Goal: Task Accomplishment & Management: Complete application form

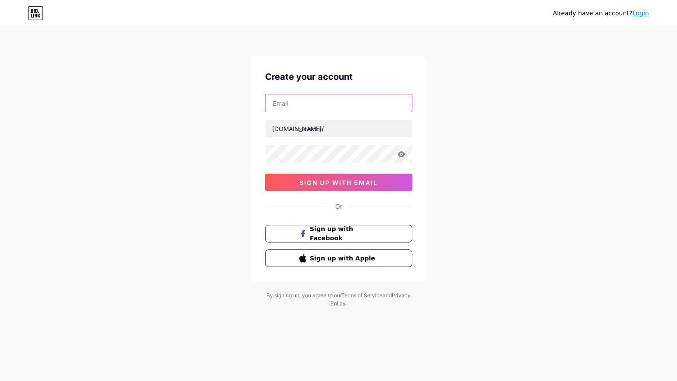
click at [327, 104] on input "text" at bounding box center [339, 103] width 146 height 18
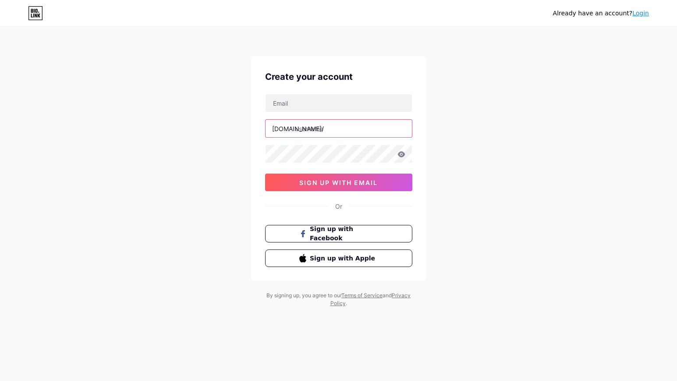
click at [321, 127] on input "text" at bounding box center [339, 129] width 146 height 18
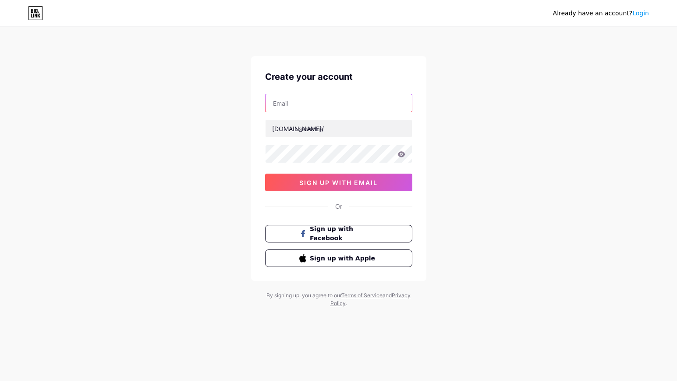
click at [326, 105] on input "text" at bounding box center [339, 103] width 146 height 18
click at [103, 176] on div "Already have an account? Login Create your account [DOMAIN_NAME]/ 0cAFcWeA7dXEl…" at bounding box center [338, 167] width 677 height 335
click at [315, 101] on input "text" at bounding box center [339, 103] width 146 height 18
paste input "[DOMAIN_NAME][EMAIL_ADDRESS][DOMAIN_NAME]"
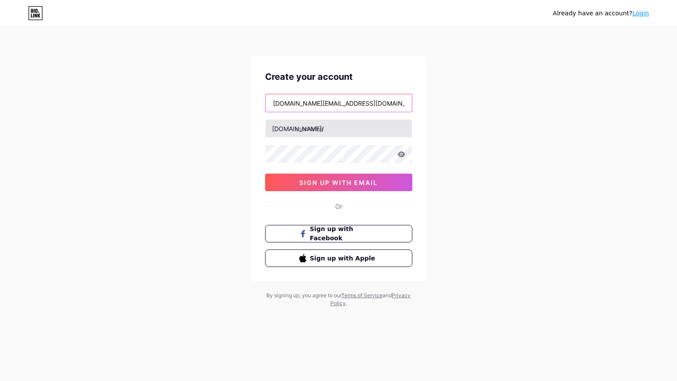
type input "[DOMAIN_NAME][EMAIL_ADDRESS][DOMAIN_NAME]"
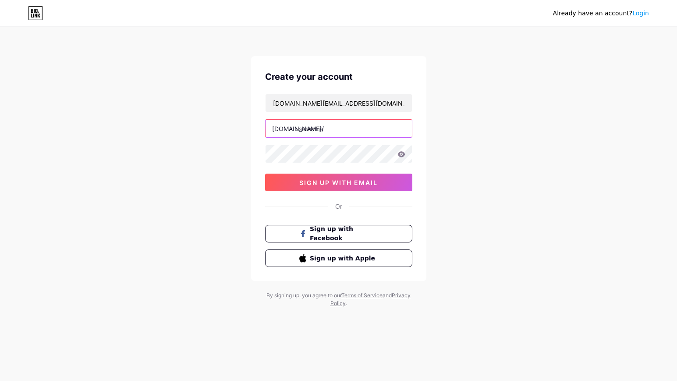
click at [320, 128] on input "text" at bounding box center [339, 129] width 146 height 18
type input "pedngow"
click at [400, 156] on icon at bounding box center [401, 154] width 7 height 6
click at [402, 155] on icon at bounding box center [401, 154] width 7 height 6
click at [402, 156] on icon at bounding box center [401, 154] width 7 height 6
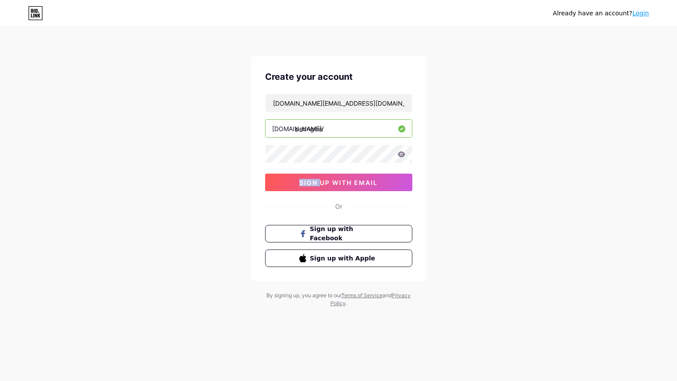
click at [402, 156] on icon at bounding box center [401, 154] width 7 height 6
click at [247, 156] on div "Already have an account? Login Create your account [DOMAIN_NAME][EMAIL_ADDRESS]…" at bounding box center [338, 167] width 677 height 335
click at [343, 186] on span "sign up with email" at bounding box center [338, 182] width 78 height 7
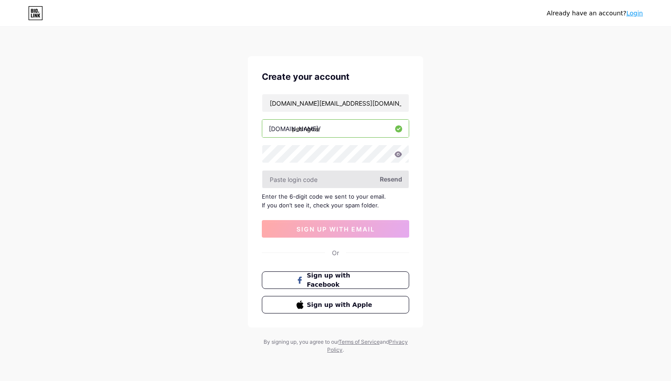
click at [300, 181] on input "text" at bounding box center [335, 180] width 146 height 18
click at [308, 183] on input "text" at bounding box center [335, 180] width 146 height 18
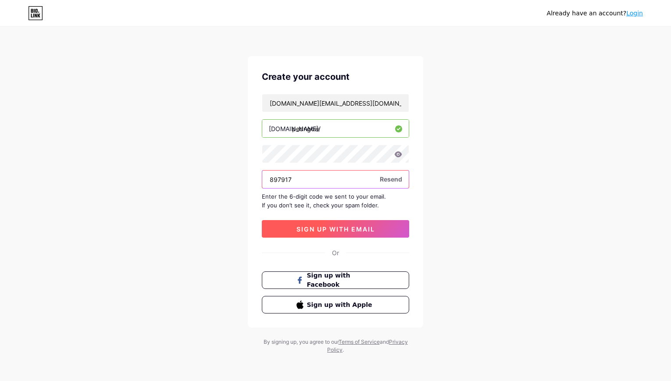
type input "897917"
click at [340, 229] on span "sign up with email" at bounding box center [335, 228] width 78 height 7
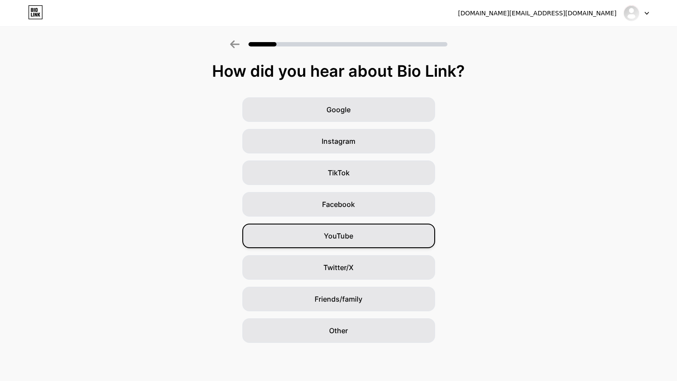
click at [362, 233] on div "YouTube" at bounding box center [338, 236] width 193 height 25
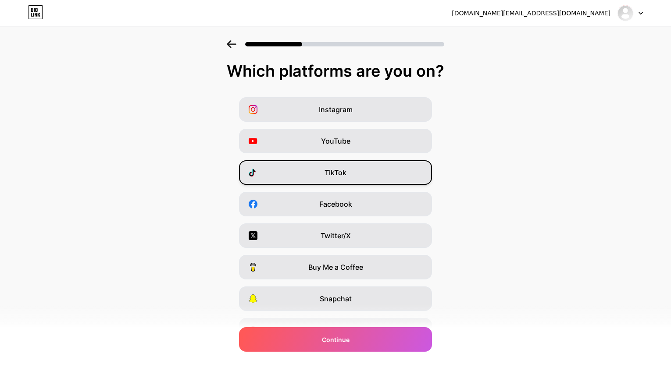
click at [357, 173] on div "TikTok" at bounding box center [335, 172] width 193 height 25
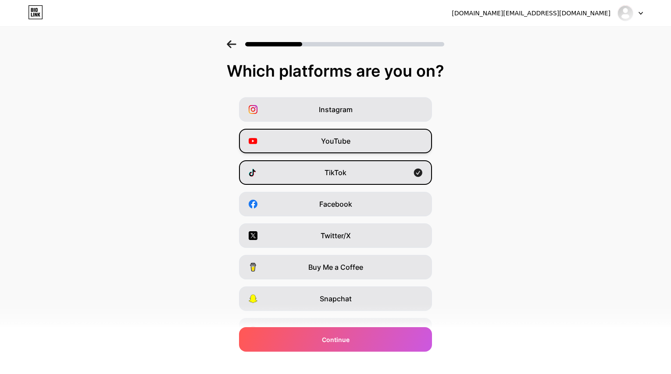
click at [363, 145] on div "YouTube" at bounding box center [335, 141] width 193 height 25
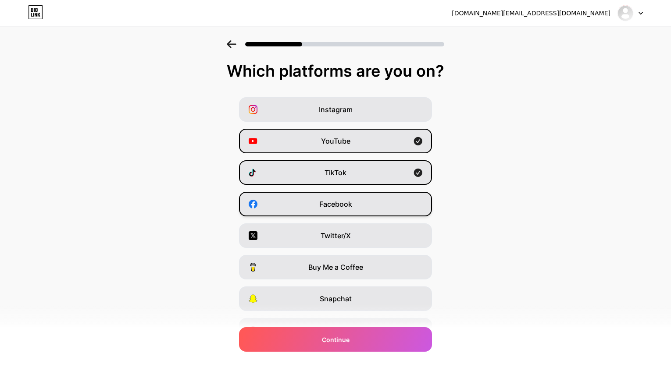
click at [377, 203] on div "Facebook" at bounding box center [335, 204] width 193 height 25
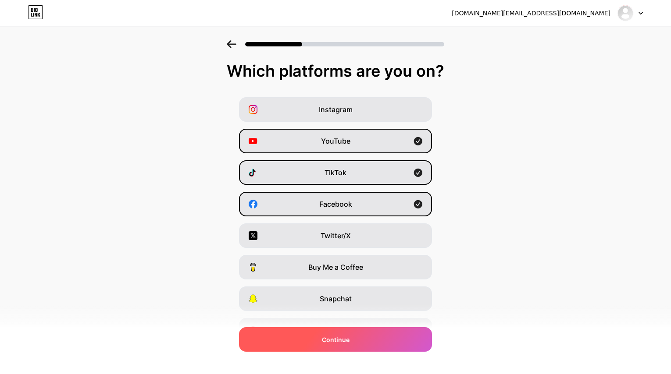
click at [363, 340] on div "Continue" at bounding box center [335, 339] width 193 height 25
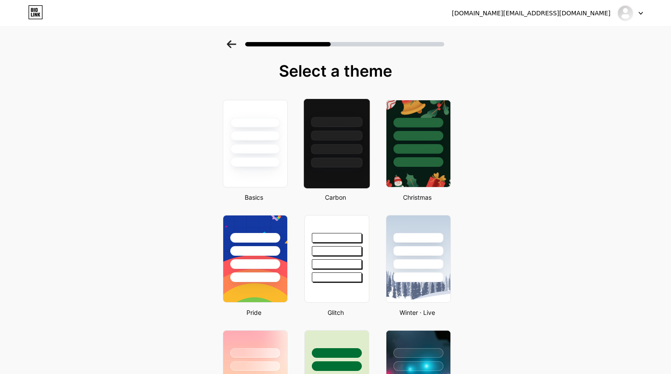
click at [350, 174] on div at bounding box center [336, 144] width 67 height 90
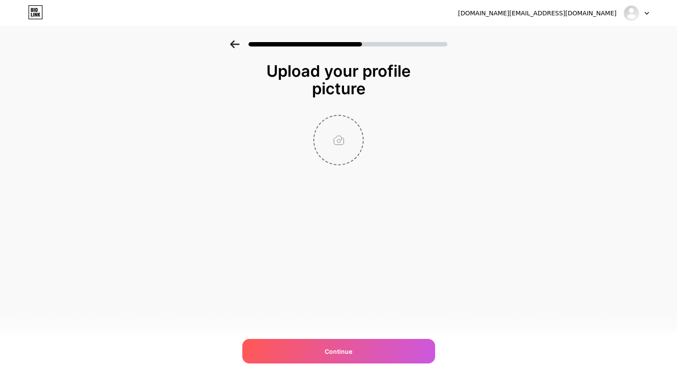
click at [332, 134] on input "file" at bounding box center [338, 140] width 49 height 49
type input "C:\fakepath\Ped Pro.jpg"
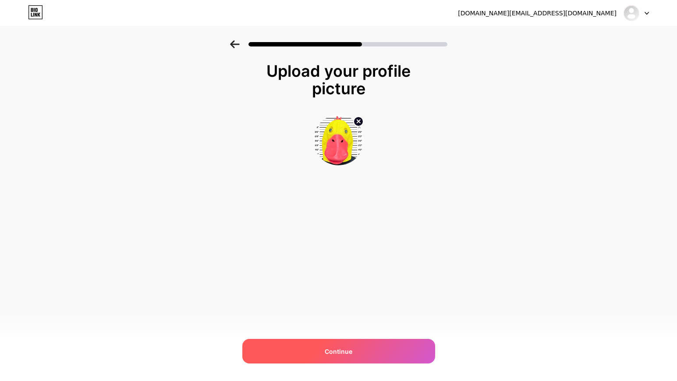
click at [335, 350] on span "Continue" at bounding box center [339, 351] width 28 height 9
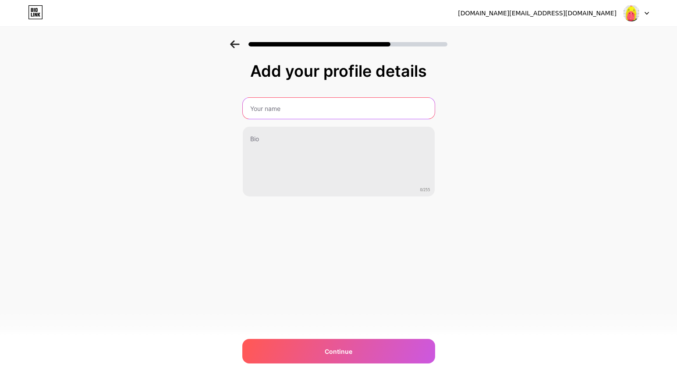
click at [306, 105] on input "text" at bounding box center [339, 108] width 192 height 21
click at [346, 108] on input "text" at bounding box center [339, 108] width 194 height 21
type input "Pedngow-เป็ดโง่ว"
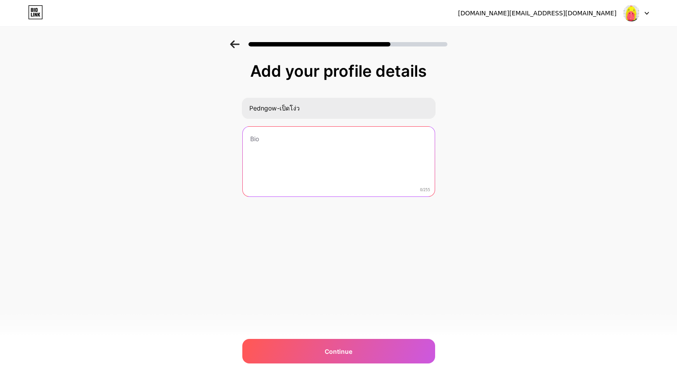
click at [325, 145] on textarea at bounding box center [339, 162] width 192 height 71
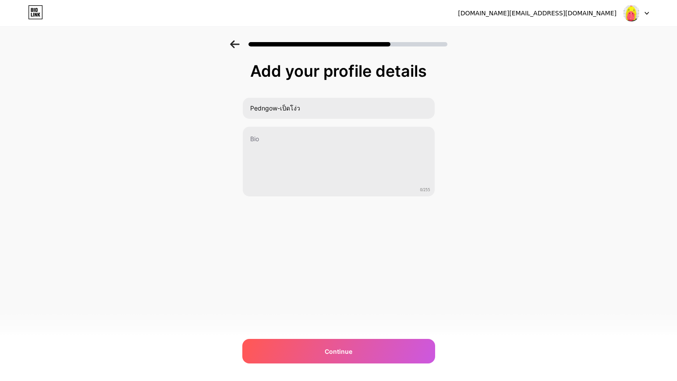
click at [674, 36] on div at bounding box center [338, 41] width 677 height 31
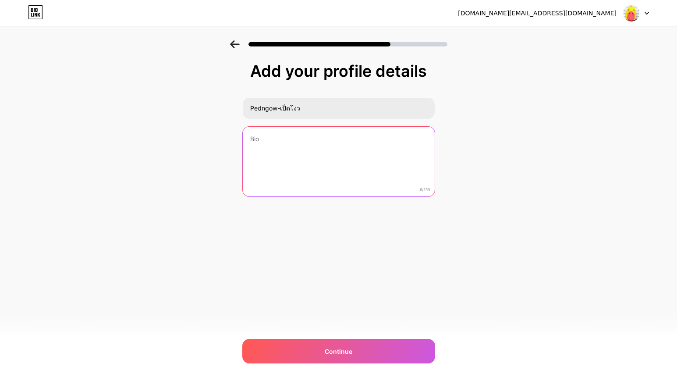
click at [320, 140] on textarea at bounding box center [339, 162] width 192 height 71
paste textarea "สวัสดีครับ ผมเป็นอดีตคนพากย์ช่อง Maeng555 บนแอพ[PERSON_NAME]เหตุจำใจต้องออกมาจา…"
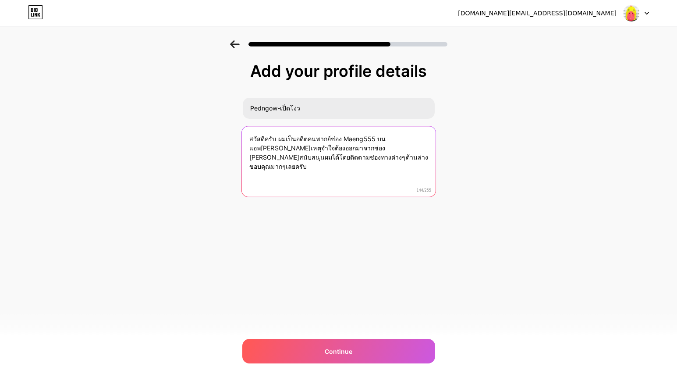
click at [277, 139] on textarea "สวัสดีครับ ผมเป็นอดีตคนพากย์ช่อง Maeng555 บนแอพ[PERSON_NAME]เหตุจำใจต้องออกมาจา…" at bounding box center [339, 161] width 194 height 71
click at [307, 145] on textarea "สวัสดีครับ ผมเป็นอดีตคนพากย์ช่อง Maeng555 บนแอพ[PERSON_NAME]เหตุจำใจต้องออกมาจา…" at bounding box center [339, 161] width 194 height 71
click at [340, 156] on textarea "สวัสดีครับ ผมเป็นอดีตคนพากย์ช่อง Maeng555 บนแอพ[PERSON_NAME]เหตุจำใจต้องออกมาจา…" at bounding box center [339, 161] width 194 height 71
click at [402, 157] on textarea "สวัสดีครับ ผมเป็นอดีตคนพากย์ช่อง Maeng555 บนแอพ[PERSON_NAME]เหตุจำใจต้องออกมาจา…" at bounding box center [339, 161] width 194 height 71
click at [268, 156] on textarea "สวัสดีครับ ผมเป็นอดีตคนพากย์ช่อง Maeng555 บนแอพ[PERSON_NAME]เหตุจำใจต้องออกมาจา…" at bounding box center [339, 161] width 194 height 71
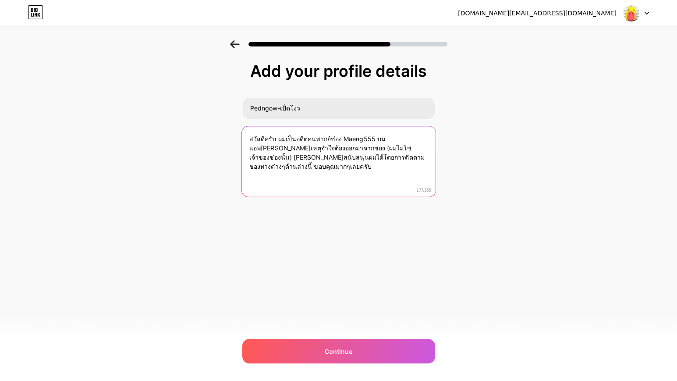
click at [294, 156] on textarea "สวัสดีครับ ผมเป็นอดีตคนพากย์ช่อง Maeng555 บนแอพ[PERSON_NAME]เหตุจำใจต้องออกมาจา…" at bounding box center [339, 161] width 194 height 71
drag, startPoint x: 257, startPoint y: 156, endPoint x: 283, endPoint y: 158, distance: 25.9
click at [283, 158] on textarea "สวัสดีครับ ผมเป็นอดีตคนพากย์ช่อง Maeng555 บนแอพ[PERSON_NAME]เหตุจำใจต้องออกมาจา…" at bounding box center [339, 161] width 194 height 71
click at [273, 160] on textarea "สวัสดีครับ ผมเป็นอดีตคนพากย์ช่อง Maeng555 บนแอพ[PERSON_NAME]เหตุจำใจต้องออกมาจา…" at bounding box center [339, 161] width 194 height 71
click at [421, 147] on textarea "สวัสดีครับ ผมเป็นอดีตคนพากย์ช่อง Maeng555 บนแอพ[PERSON_NAME]เหตุจำใจต้องออกมาจา…" at bounding box center [339, 161] width 194 height 71
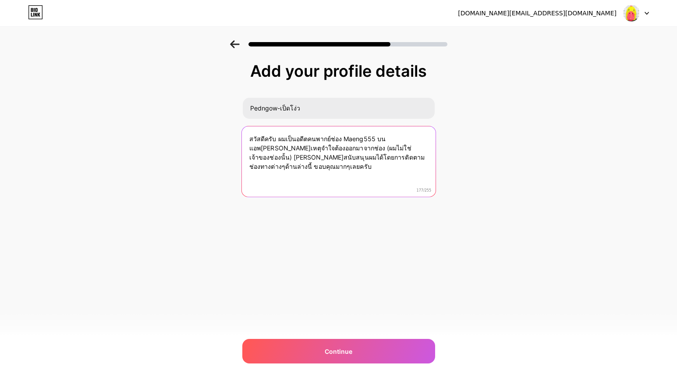
click at [322, 156] on textarea "สวัสดีครับ ผมเป็นอดีตคนพากย์ช่อง Maeng555 บนแอพ[PERSON_NAME]เหตุจำใจต้องออกมาจา…" at bounding box center [339, 161] width 194 height 71
click at [361, 155] on textarea "สวัสดีครับ ผมเป็นอดีตคนพากย์ช่อง Maeng555 บนแอพ[PERSON_NAME]เหตุจำใจต้องออกมาจา…" at bounding box center [339, 161] width 194 height 71
click at [353, 156] on textarea "สวัสดีครับ ผมเป็นอดีตคนพากย์ช่อง Maeng555 บนแอพ[PERSON_NAME]เหตุจำใจต้องออกมาจา…" at bounding box center [339, 161] width 194 height 71
click at [419, 155] on textarea "สวัสดีครับ ผมเป็นอดีตคนพากย์ช่อง Maeng555 บนแอพ[PERSON_NAME]เหตุจำใจต้องออกมาจา…" at bounding box center [339, 161] width 194 height 71
paste textarea "🙏"
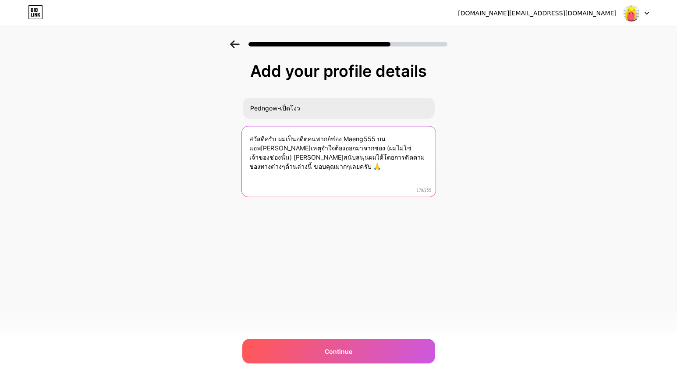
paste textarea "🙏"
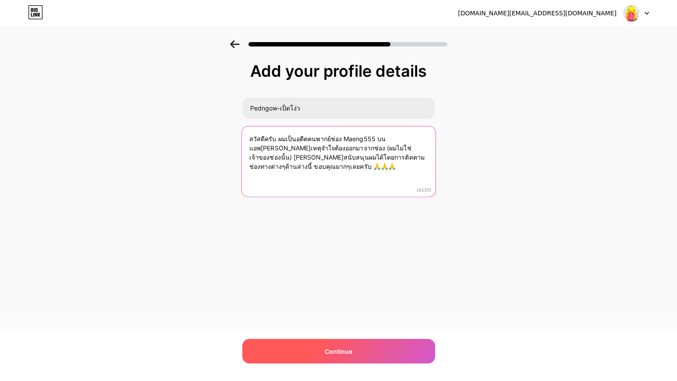
type textarea "สวัสดีครับ ผมเป็นอดีตคนพากย์ช่อง Maeng555 บนแอพ[PERSON_NAME]เหตุจำใจต้องออกมาจา…"
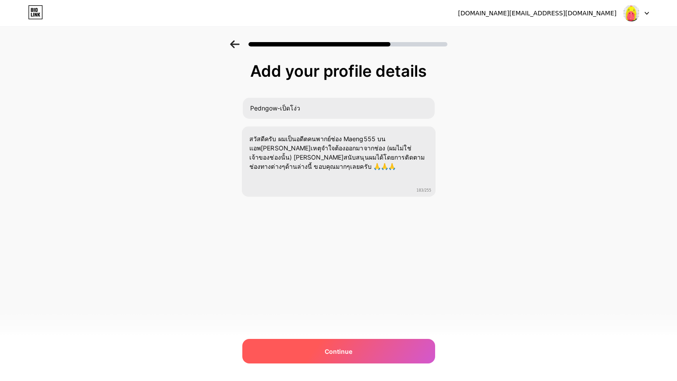
click at [361, 354] on div "Continue" at bounding box center [338, 351] width 193 height 25
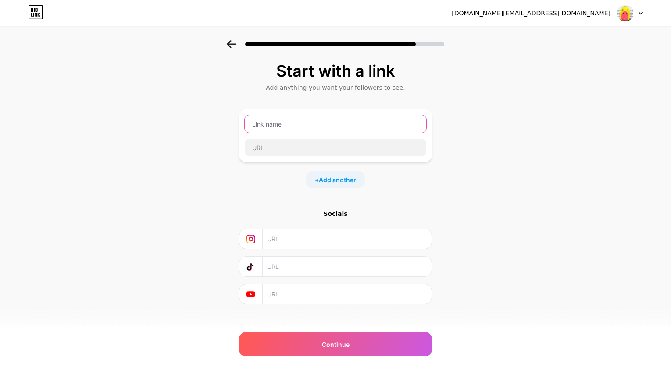
click at [312, 120] on input "text" at bounding box center [335, 124] width 181 height 18
click at [219, 203] on div "Start with a link Add anything you want your followers to see. + Add another So…" at bounding box center [335, 194] width 671 height 308
click at [308, 119] on input "text" at bounding box center [335, 124] width 181 height 18
click at [307, 127] on input "text" at bounding box center [335, 124] width 181 height 18
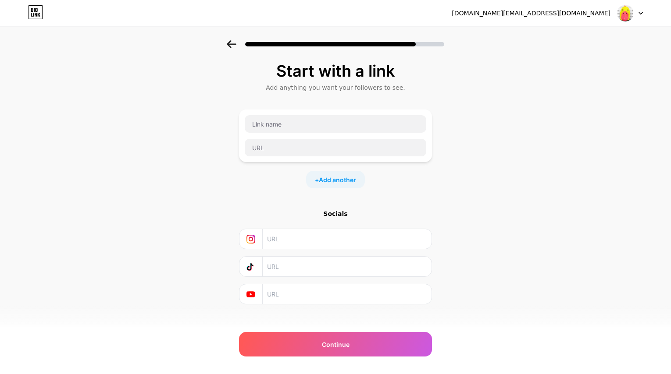
click at [152, 178] on div "Start with a link Add anything you want your followers to see. + Add another So…" at bounding box center [335, 194] width 671 height 308
click at [309, 120] on input "text" at bounding box center [335, 124] width 181 height 18
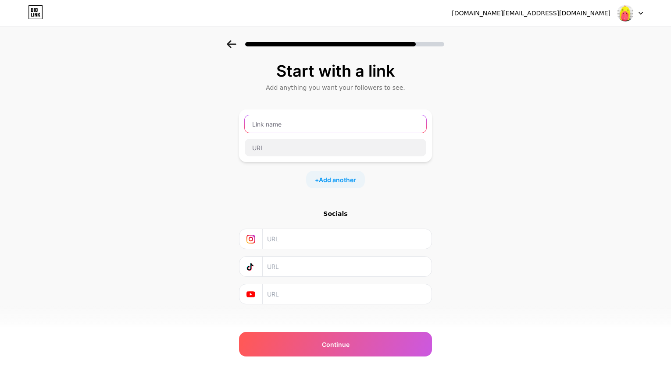
click at [314, 124] on input "text" at bounding box center [335, 124] width 181 height 18
type input "P"
type input "g"
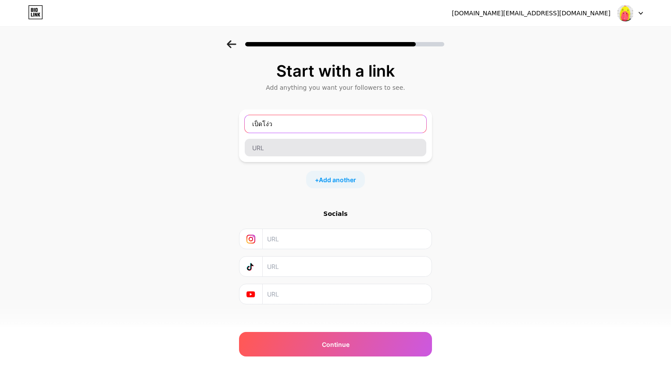
type input "เป็ดโง่ว"
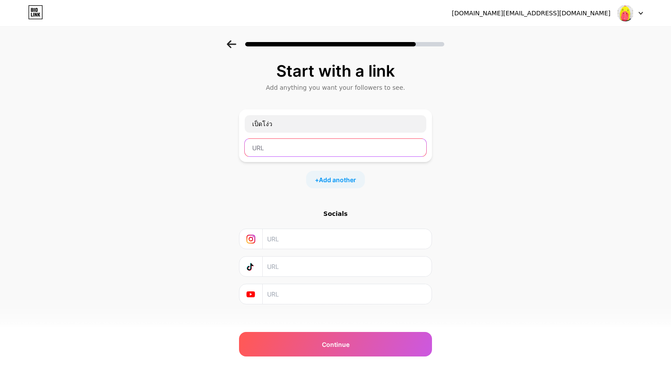
click at [324, 150] on input "text" at bounding box center [335, 148] width 181 height 18
click at [485, 126] on div "Start with a link Add anything you want your followers to see. เป็ดโง่ว + Add a…" at bounding box center [335, 194] width 671 height 308
click at [277, 146] on input "text" at bounding box center [335, 148] width 181 height 18
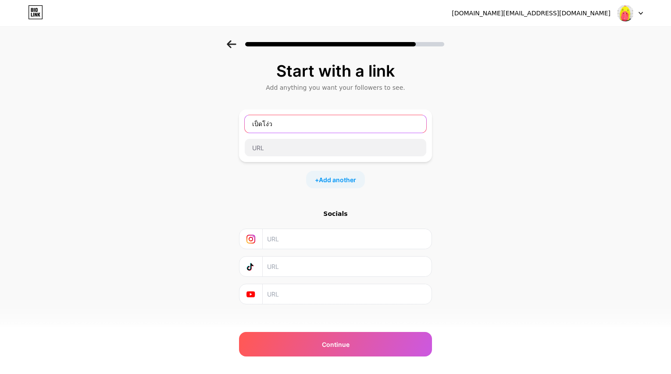
click at [299, 124] on input "เป็ดโง่ว" at bounding box center [335, 124] width 181 height 18
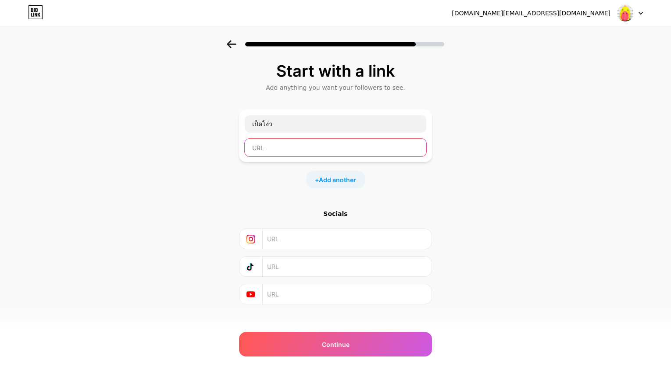
click at [303, 145] on input "text" at bounding box center [335, 148] width 181 height 18
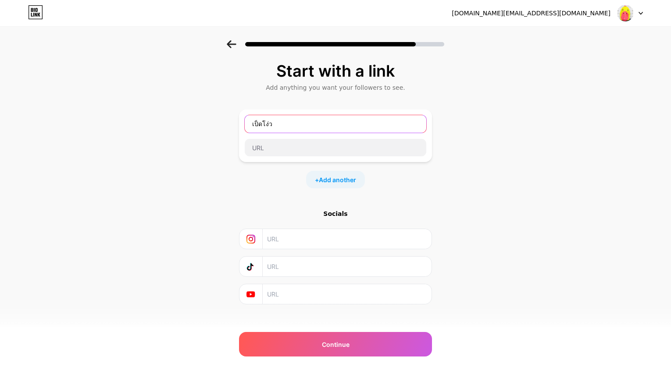
click at [311, 127] on input "เป็ดโง่ว" at bounding box center [335, 124] width 181 height 18
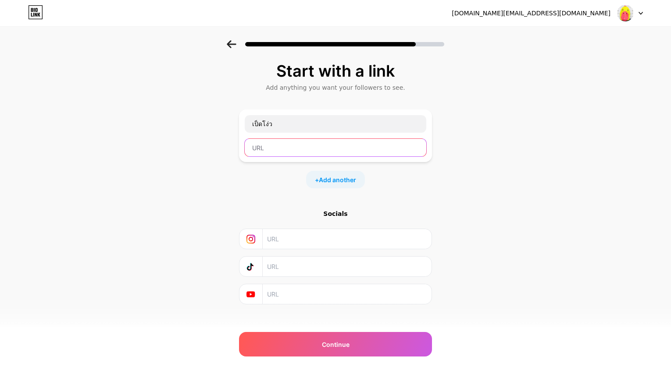
click at [295, 154] on input "text" at bounding box center [335, 148] width 181 height 18
click at [295, 151] on input "text" at bounding box center [335, 148] width 181 height 18
click at [288, 149] on input "text" at bounding box center [335, 148] width 181 height 18
paste input "[URL][DOMAIN_NAME]"
drag, startPoint x: 284, startPoint y: 11, endPoint x: 211, endPoint y: 11, distance: 72.8
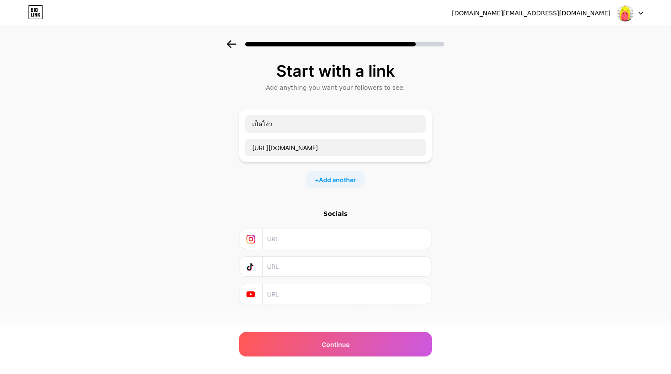
click at [211, 11] on div "[DOMAIN_NAME][EMAIL_ADDRESS][DOMAIN_NAME] Logout" at bounding box center [335, 13] width 671 height 16
click at [302, 154] on input "[URL][DOMAIN_NAME]" at bounding box center [335, 148] width 181 height 18
click at [327, 151] on input "[URL][DOMAIN_NAME]" at bounding box center [335, 148] width 181 height 18
drag, startPoint x: 358, startPoint y: 147, endPoint x: 544, endPoint y: 159, distance: 185.8
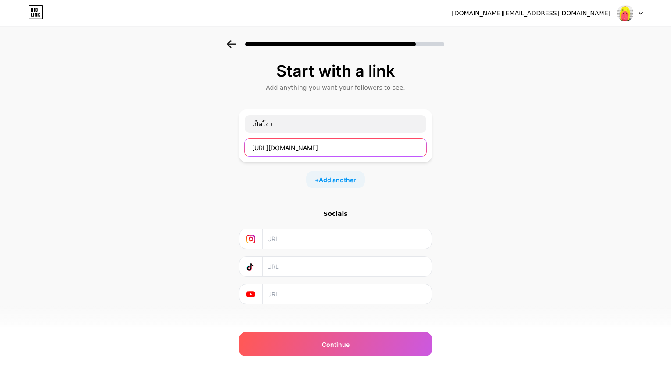
click at [544, 159] on div "Start with a link Add anything you want your followers to see. เป็ดโง่ว [URL][D…" at bounding box center [335, 194] width 671 height 308
type input "[URL][DOMAIN_NAME]"
click at [416, 197] on div "Start with a link Add anything you want your followers to see. เป็ดโง่ว [URL][D…" at bounding box center [335, 183] width 193 height 242
click at [501, 174] on div "Start with a link Add anything you want your followers to see. เป็ดโง่ว [URL][D…" at bounding box center [335, 194] width 671 height 308
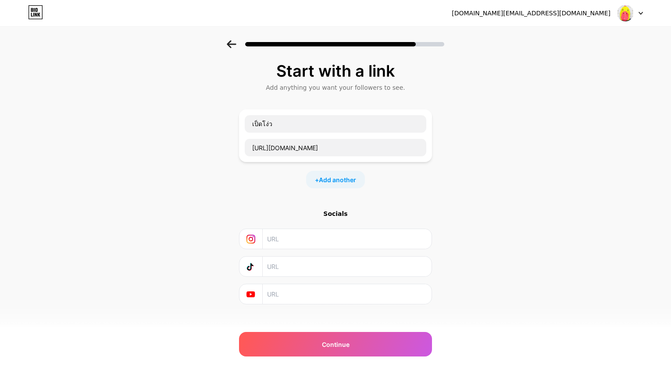
click at [215, 175] on div "Start with a link Add anything you want your followers to see. เป็ดโง่ว [URL][D…" at bounding box center [335, 194] width 671 height 308
click at [282, 123] on input "เป็ดโง่ว" at bounding box center [335, 124] width 181 height 18
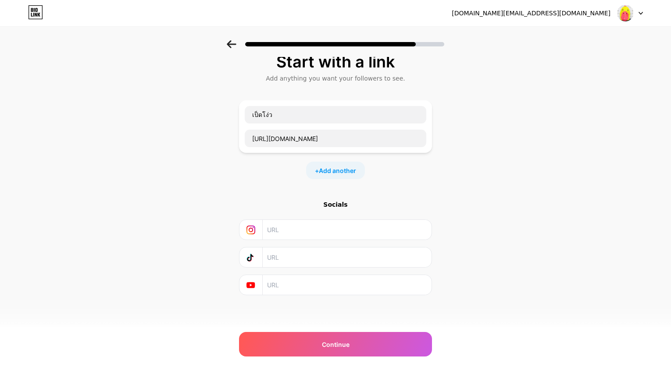
click at [337, 176] on div "+ Add another" at bounding box center [335, 171] width 59 height 18
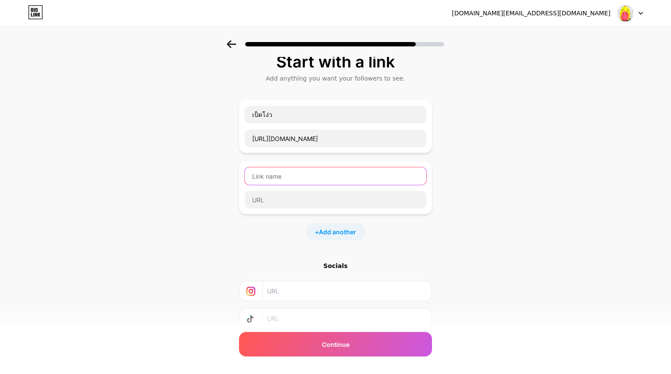
click at [301, 174] on input "text" at bounding box center [335, 176] width 181 height 18
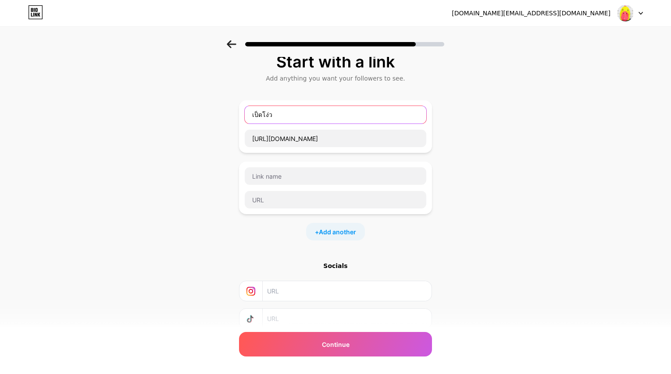
click at [289, 114] on input "เป็ดโง่ว" at bounding box center [335, 115] width 181 height 18
click at [254, 115] on input "เป็ดโง่ว" at bounding box center [335, 115] width 181 height 18
type input "Tiktok เป็ดโง่ว"
click at [200, 196] on div "Start with a link Add anything you want your followers to see. Tiktok เป็ดโง่ว …" at bounding box center [335, 216] width 671 height 370
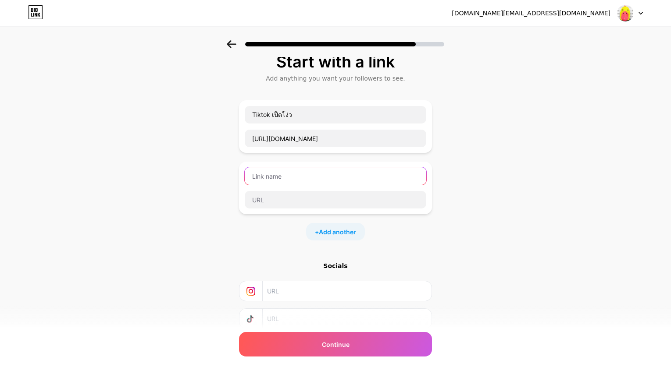
click at [288, 175] on input "text" at bounding box center [335, 176] width 181 height 18
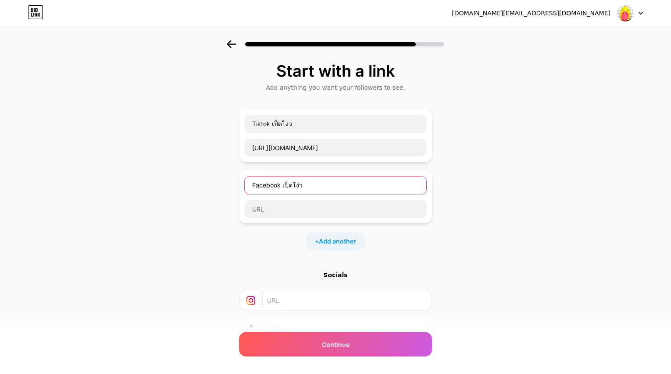
scroll to position [71, 0]
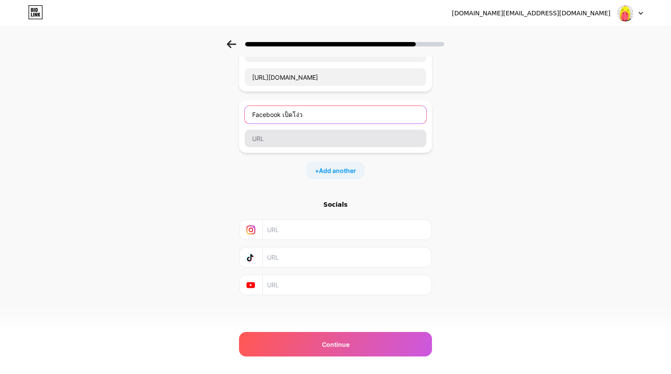
type input "Facebook เป็ดโง่ว"
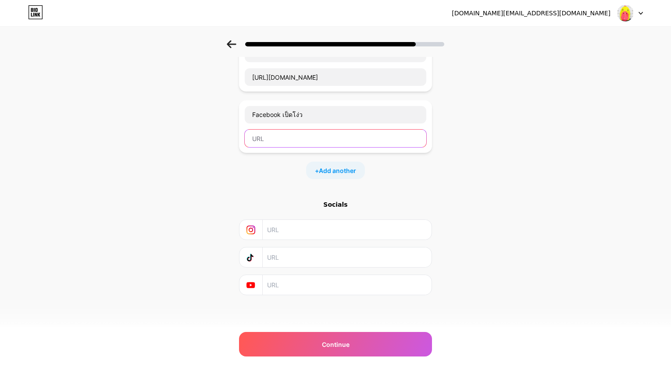
click at [317, 139] on input "text" at bounding box center [335, 139] width 181 height 18
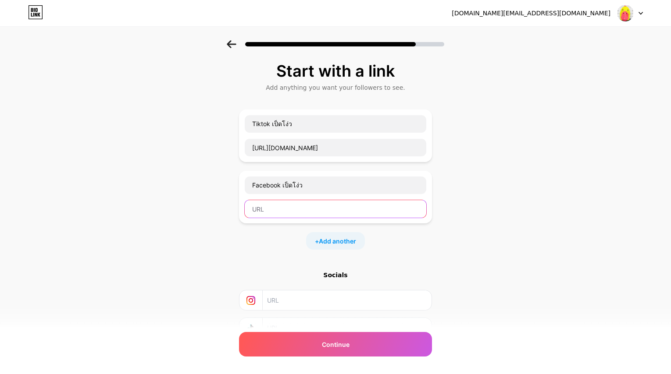
click at [299, 211] on input "text" at bounding box center [335, 209] width 181 height 18
paste input "[URL][DOMAIN_NAME]"
type input "[URL][DOMAIN_NAME]"
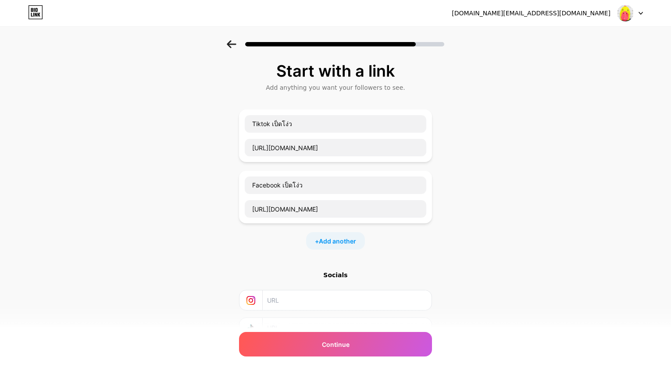
click at [513, 242] on div "Start with a link Add anything you want your followers to see. Tiktok เป็ดโง่ว …" at bounding box center [335, 225] width 671 height 370
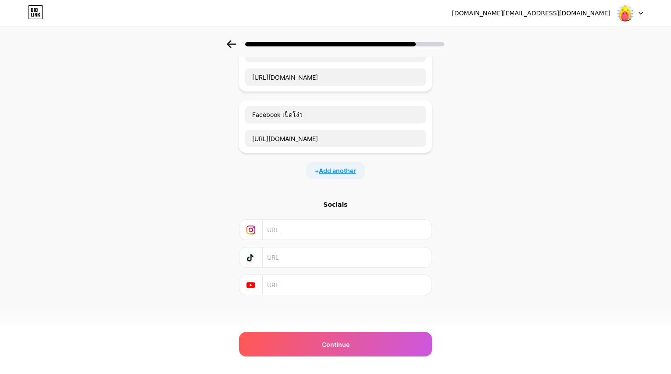
click at [345, 172] on span "Add another" at bounding box center [337, 170] width 37 height 9
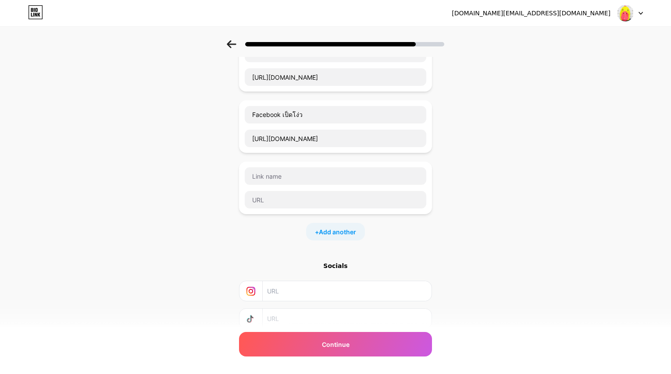
scroll to position [0, 0]
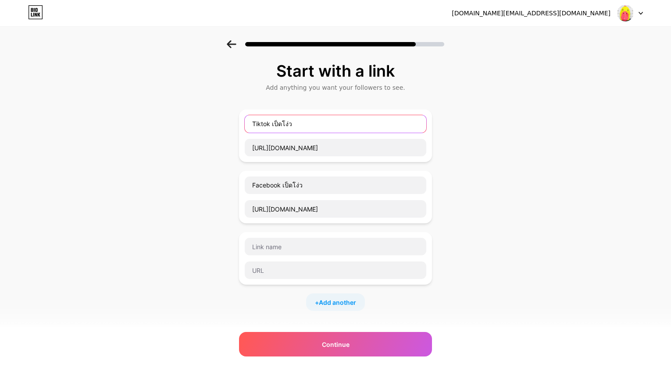
drag, startPoint x: 259, startPoint y: 122, endPoint x: 311, endPoint y: 124, distance: 52.7
click at [311, 124] on input "Tiktok เป็ดโง่ว" at bounding box center [335, 124] width 181 height 18
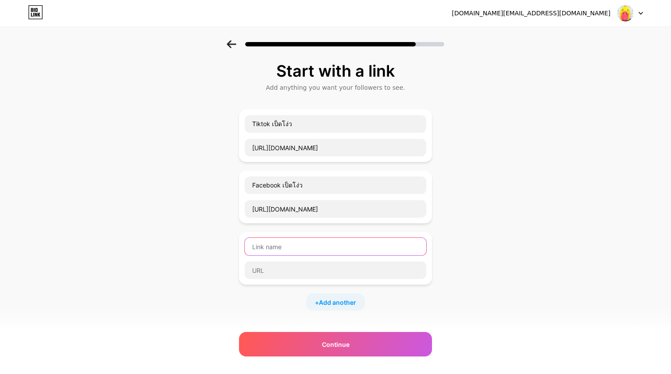
click at [298, 252] on input "text" at bounding box center [335, 247] width 181 height 18
paste input "Tiktok เป็ดโง่ว"
type input "Tiktok เป็ดง่าว"
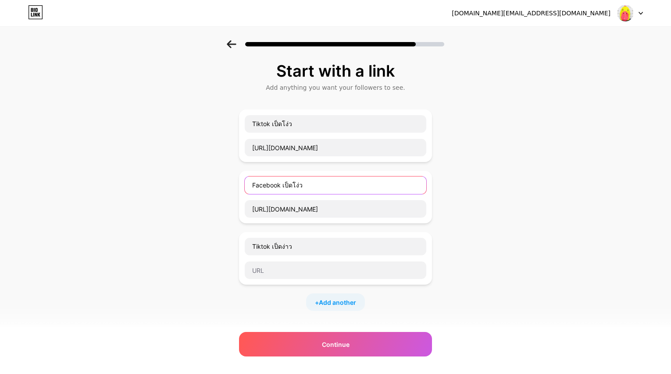
click at [284, 185] on input "Facebook เป็ดโง่ว" at bounding box center [335, 186] width 181 height 18
drag, startPoint x: 282, startPoint y: 185, endPoint x: 247, endPoint y: 185, distance: 35.5
click at [247, 185] on div "Facebook เป็ดโง่ว [URL][DOMAIN_NAME]" at bounding box center [335, 197] width 193 height 53
type input "Facebook เป็ดโง่ว"
click at [562, 259] on div "Start with a link Add anything you want your followers to see. Tiktok เป็ดโง่ว …" at bounding box center [335, 255] width 671 height 431
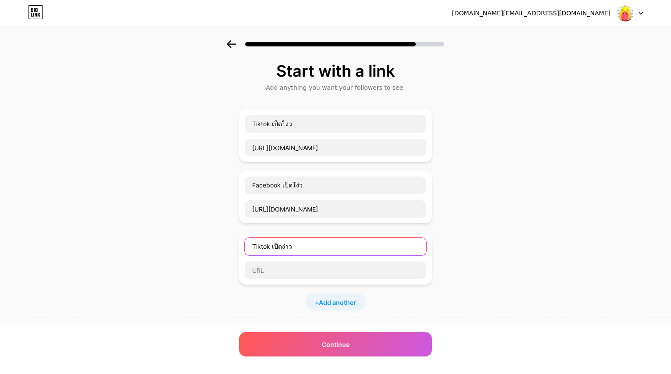
click at [323, 251] on input "Tiktok เป็ดง่าว" at bounding box center [335, 247] width 181 height 18
click at [277, 252] on input "Tiktok เป็ดง่าว" at bounding box center [335, 247] width 181 height 18
click at [548, 187] on div "Start with a link Add anything you want your followers to see. Tiktok เป็ดโง่ว …" at bounding box center [335, 255] width 671 height 431
click at [305, 249] on input "Tiktok เป็ดง่าว" at bounding box center [335, 247] width 181 height 18
click at [494, 151] on div "Start with a link Add anything you want your followers to see. Tiktok เป็ดโง่ว …" at bounding box center [335, 255] width 671 height 431
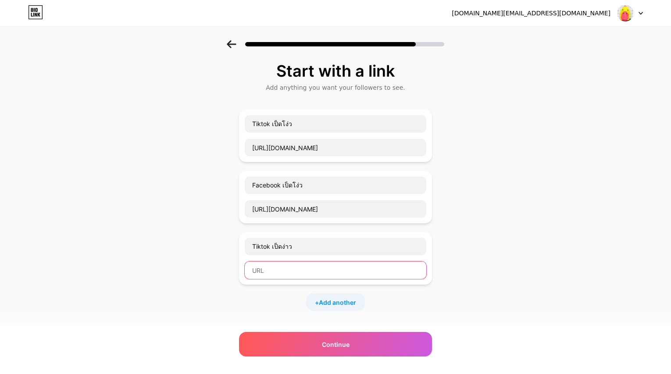
click at [307, 271] on input "text" at bounding box center [335, 271] width 181 height 18
paste input "[URL][DOMAIN_NAME]"
drag, startPoint x: 308, startPoint y: 272, endPoint x: 495, endPoint y: 279, distance: 187.8
click at [495, 279] on div "Start with a link Add anything you want your followers to see. Tiktok เป็ดโง่ว …" at bounding box center [335, 255] width 671 height 431
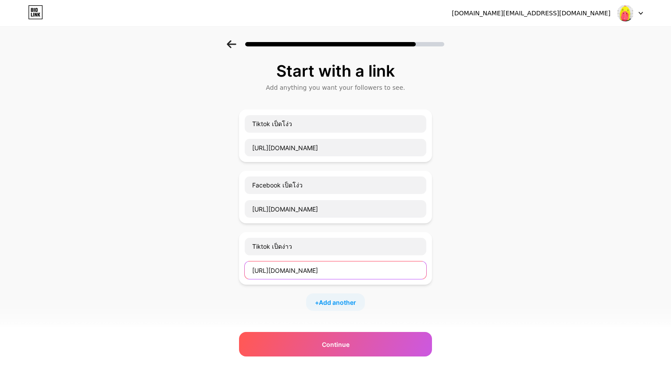
scroll to position [0, 0]
type input "[URL][DOMAIN_NAME]"
click at [522, 288] on div "Start with a link Add anything you want your followers to see. Tiktok เป็ดโง่ว …" at bounding box center [335, 255] width 671 height 431
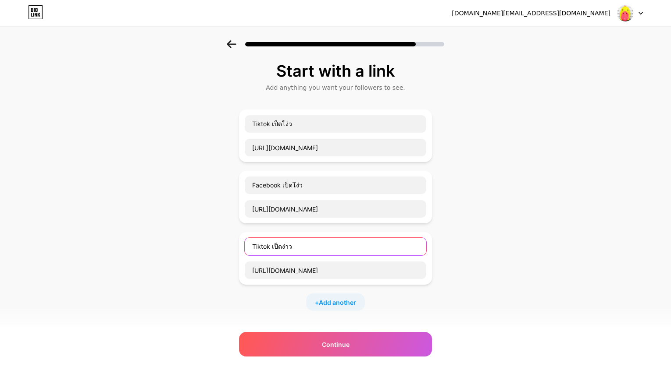
drag, startPoint x: 274, startPoint y: 244, endPoint x: 247, endPoint y: 245, distance: 26.8
click at [247, 245] on div "Tiktok เป็ดง่าว [URL][DOMAIN_NAME]" at bounding box center [335, 258] width 193 height 53
type input "เป็ดง่าว"
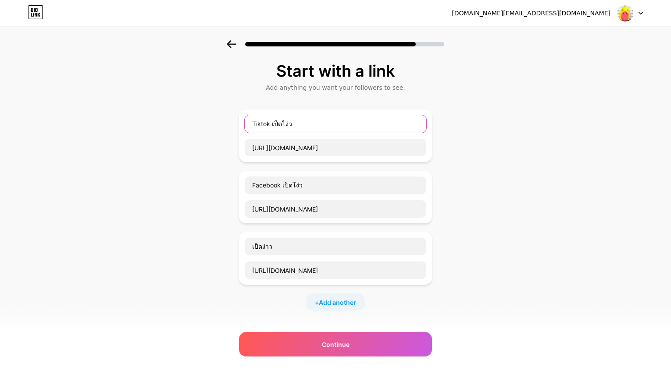
click at [271, 122] on input "Tiktok เป็ดโง่ว" at bounding box center [335, 124] width 181 height 18
drag, startPoint x: 274, startPoint y: 121, endPoint x: 244, endPoint y: 123, distance: 29.9
click at [244, 123] on div "Tiktok เป็ดโง่ว [URL][DOMAIN_NAME]" at bounding box center [335, 136] width 193 height 53
type input "Tiktok เป็ดโง่ว"
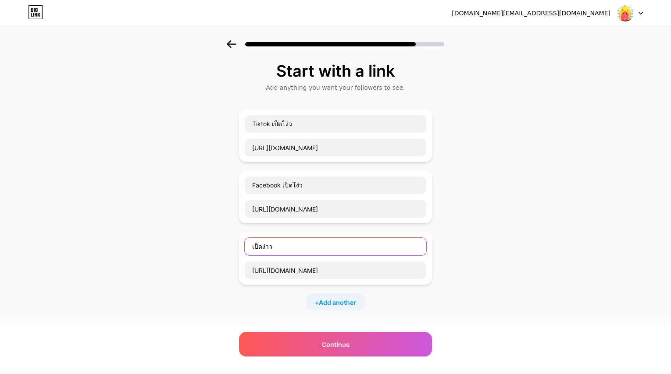
click at [255, 246] on input "เป็ดง่าว" at bounding box center [335, 247] width 181 height 18
click at [309, 247] on input "Shopee เป็ดง่าว" at bounding box center [335, 247] width 181 height 18
drag, startPoint x: 308, startPoint y: 247, endPoint x: 290, endPoint y: 247, distance: 18.0
click at [290, 247] on input "Shopee เป็ดง่าว" at bounding box center [335, 247] width 181 height 18
drag, startPoint x: 431, startPoint y: 241, endPoint x: 432, endPoint y: 230, distance: 10.5
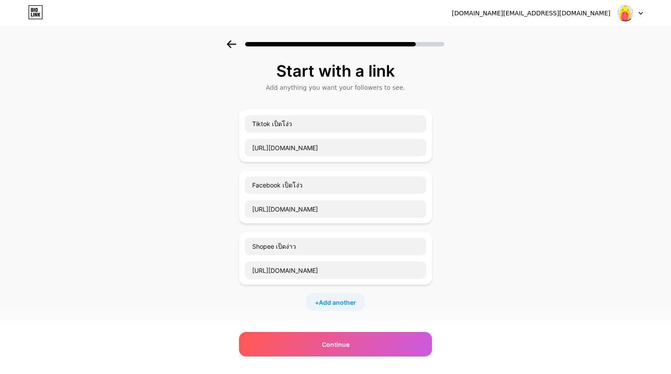
click at [432, 230] on div "Tiktok เป็ดโง่ว [URL][DOMAIN_NAME] Facebook เป็ดโง่ว [URL][DOMAIN_NAME] Shopee …" at bounding box center [335, 211] width 193 height 202
drag, startPoint x: 316, startPoint y: 247, endPoint x: 280, endPoint y: 245, distance: 35.6
click at [280, 245] on input "Shopee เป็ดง่าว" at bounding box center [335, 247] width 181 height 18
type input "Shopee เป็ดโง่ว"
click at [480, 270] on div "Start with a link Add anything you want your followers to see. Tiktok เป็ดโง่ว …" at bounding box center [335, 255] width 671 height 431
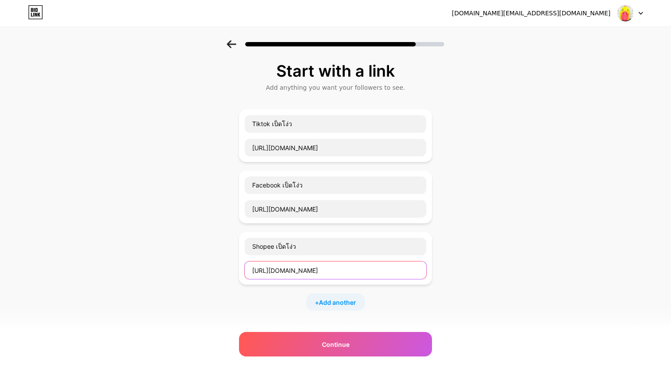
drag, startPoint x: 369, startPoint y: 270, endPoint x: 238, endPoint y: 269, distance: 131.1
click at [238, 269] on div "Start with a link Add anything you want your followers to see. Tiktok เป็ดโง่ว …" at bounding box center [335, 255] width 671 height 431
paste input "[DOMAIN_NAME][URL]"
type input "[URL][DOMAIN_NAME]"
click at [515, 281] on div "Start with a link Add anything you want your followers to see. Tiktok เป็ดโง่ว …" at bounding box center [335, 255] width 671 height 431
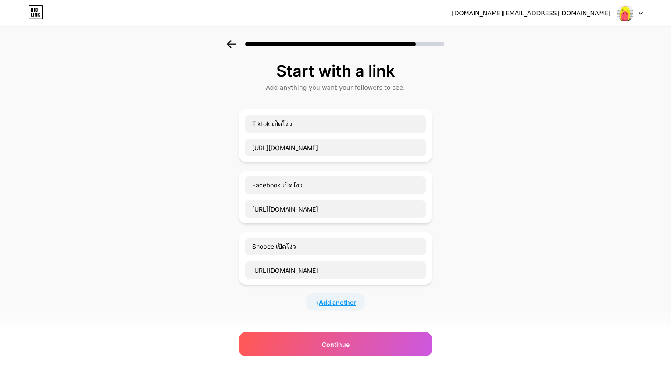
click at [352, 304] on span "Add another" at bounding box center [337, 302] width 37 height 9
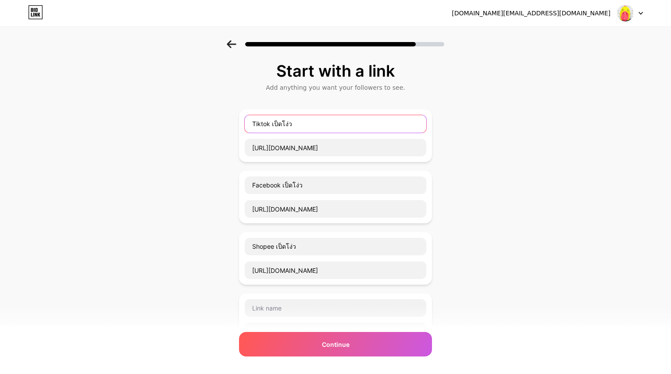
drag, startPoint x: 256, startPoint y: 122, endPoint x: 297, endPoint y: 122, distance: 41.2
click at [297, 122] on input "Tiktok เป็ดโง่ว" at bounding box center [335, 124] width 181 height 18
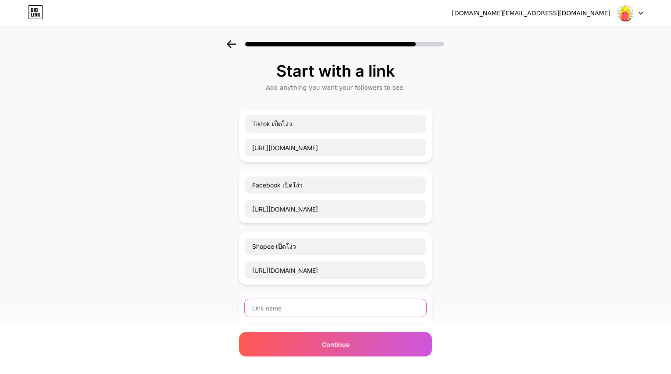
click at [300, 309] on input "text" at bounding box center [335, 308] width 181 height 18
paste input "Tiktok เป็ดโง่ว"
type input "Tiktok เป็ดง่าว"
click at [550, 286] on div "Start with a link Add anything you want your followers to see. Tiktok เป็ดโง่ว …" at bounding box center [335, 286] width 671 height 492
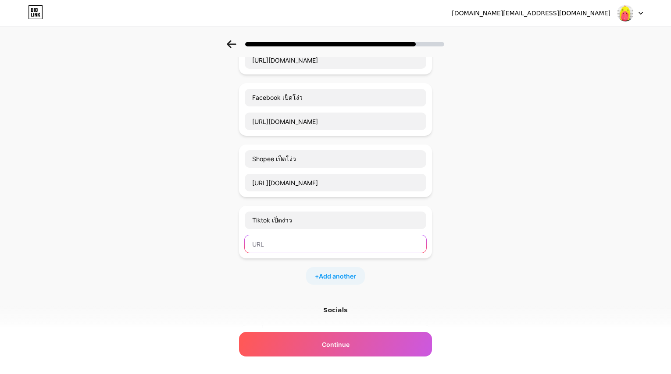
click at [309, 245] on input "text" at bounding box center [335, 244] width 181 height 18
click at [321, 248] on input "text" at bounding box center [335, 244] width 181 height 18
paste input "[URL][DOMAIN_NAME]"
drag, startPoint x: 309, startPoint y: 244, endPoint x: 573, endPoint y: 258, distance: 264.7
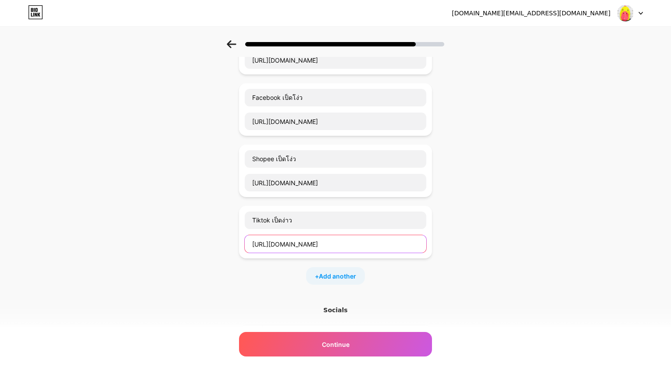
click at [573, 258] on div "Start with a link Add anything you want your followers to see. Tiktok เป็ดโง่ว …" at bounding box center [335, 199] width 671 height 492
type input "[URL][DOMAIN_NAME]"
click at [569, 260] on div "Start with a link Add anything you want your followers to see. Tiktok เป็ดโง่ว …" at bounding box center [335, 199] width 671 height 492
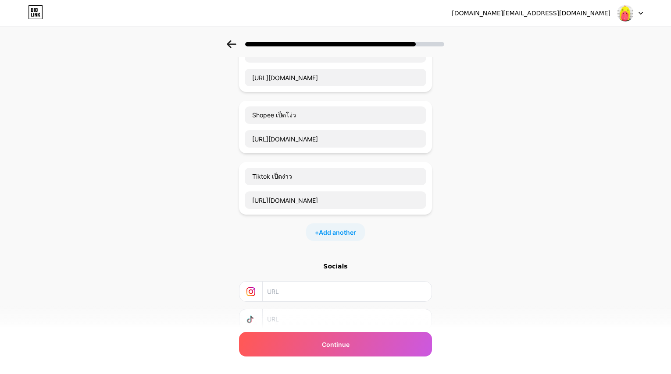
scroll to position [175, 0]
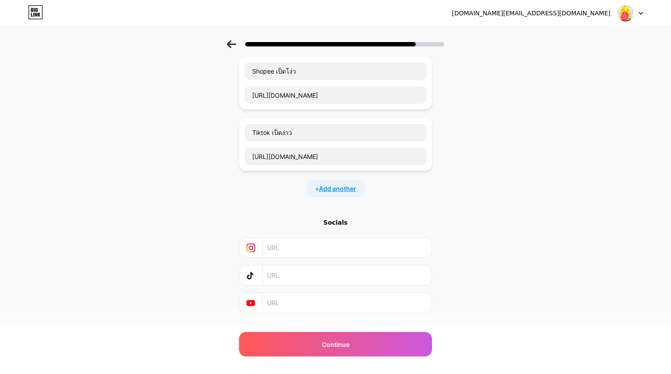
click at [348, 189] on span "Add another" at bounding box center [337, 188] width 37 height 9
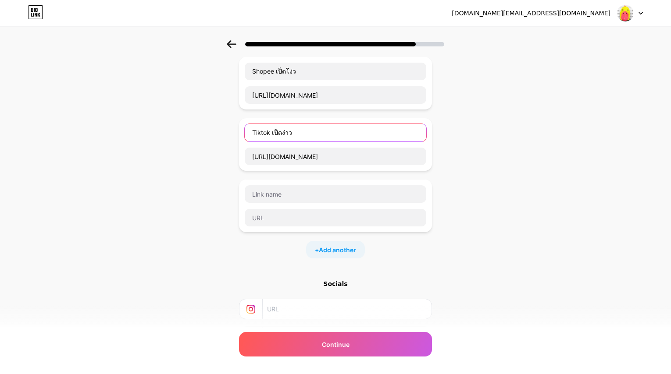
drag, startPoint x: 256, startPoint y: 132, endPoint x: 303, endPoint y: 135, distance: 47.9
click at [303, 135] on input "Tiktok เป็ดง่าว" at bounding box center [335, 133] width 181 height 18
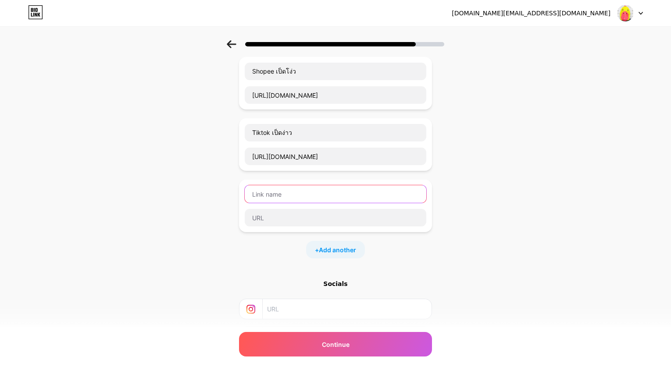
click at [296, 195] on input "text" at bounding box center [335, 194] width 181 height 18
paste input "Tiktok เป็ดง่าว"
type input "Tiktok เป็ดปักหมุด"
click at [588, 231] on div "Start with a link Add anything you want your followers to see. Tiktok เป็ดโง่ว …" at bounding box center [335, 142] width 671 height 554
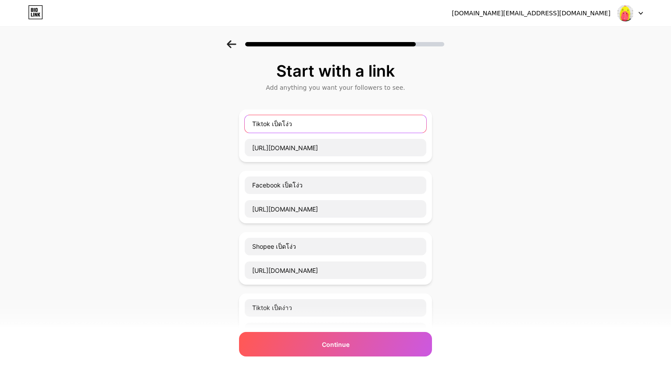
click at [342, 123] on input "Tiktok เป็ดโง่ว" at bounding box center [335, 124] width 181 height 18
type input "Tiktok เป็ดโง่ว (ช่องหลัก)"
click at [499, 205] on div "Start with a link Add anything you want your followers to see. Tiktok เป็ดโง่ว …" at bounding box center [335, 317] width 671 height 554
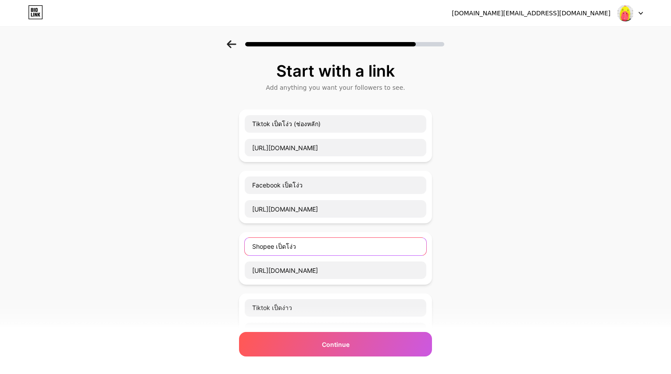
click at [353, 242] on input "Shopee เป็ดโง่ว" at bounding box center [335, 247] width 181 height 18
click at [317, 249] on input "Shopee เป็ดโง่ว (" at bounding box center [335, 247] width 181 height 18
click at [256, 245] on input "Shopee เป็ดโง่ว (ช่อง[PERSON_NAME])" at bounding box center [335, 247] width 181 height 18
type input "Shopee เป็ดโง่ว (ช่อง[PERSON_NAME])"
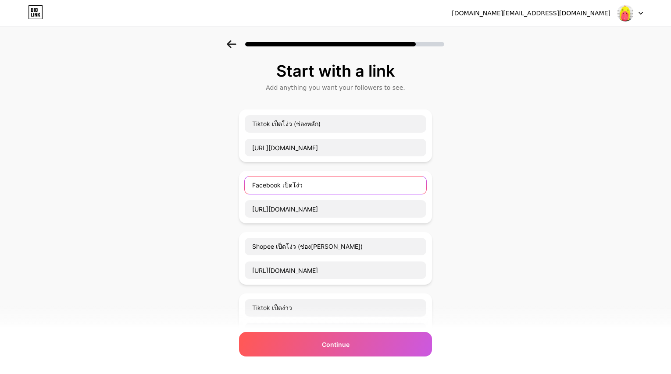
drag, startPoint x: 255, startPoint y: 181, endPoint x: 283, endPoint y: 181, distance: 27.6
click at [283, 181] on input "Facebook เป็ดโง่ว" at bounding box center [335, 186] width 181 height 18
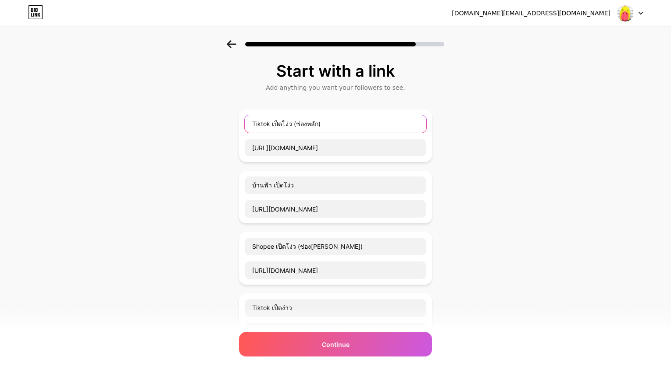
drag, startPoint x: 254, startPoint y: 120, endPoint x: 272, endPoint y: 121, distance: 17.6
click at [272, 121] on input "Tiktok เป็ดโง่ว (ช่องหลัก)" at bounding box center [335, 124] width 181 height 18
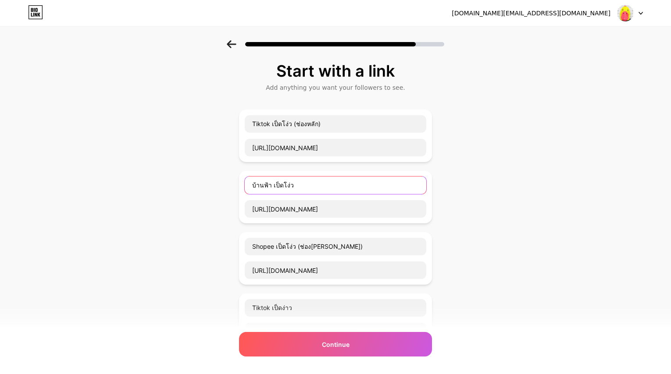
drag, startPoint x: 274, startPoint y: 182, endPoint x: 246, endPoint y: 181, distance: 27.2
click at [246, 181] on div "บ้านฟ้า เป็ดโง่ว [URL][DOMAIN_NAME]" at bounding box center [335, 197] width 193 height 53
type input "T เป็ดโง่ว"
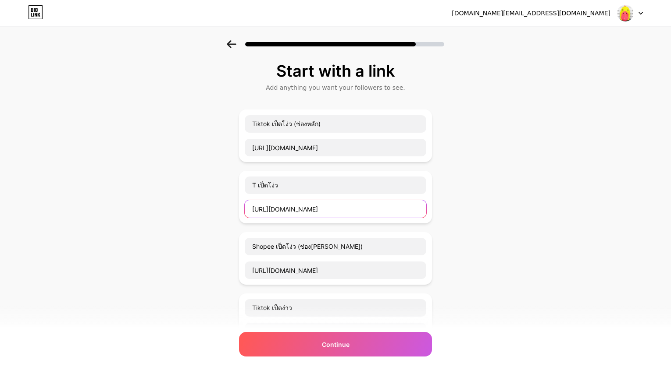
click at [383, 209] on input "[URL][DOMAIN_NAME]" at bounding box center [335, 209] width 181 height 18
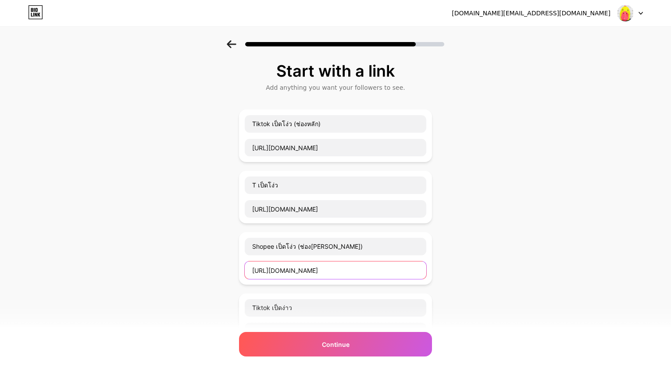
click at [384, 270] on input "[URL][DOMAIN_NAME]" at bounding box center [335, 271] width 181 height 18
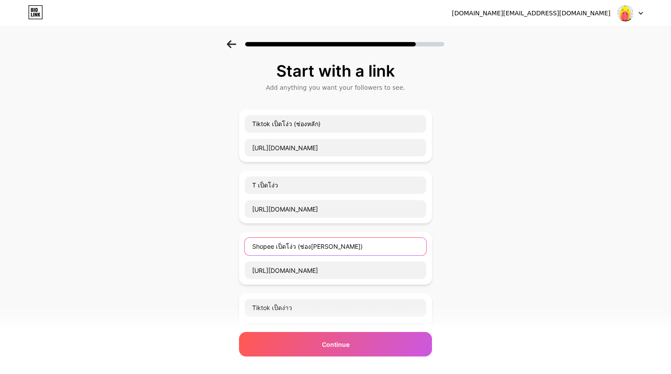
click at [357, 251] on input "Shopee เป็ดโง่ว (ช่อง[PERSON_NAME])" at bounding box center [335, 247] width 181 height 18
click at [356, 250] on input "Shopee เป็ดโง่ว (ช่อง[PERSON_NAME])" at bounding box center [335, 247] width 181 height 18
drag, startPoint x: 299, startPoint y: 250, endPoint x: 393, endPoint y: 249, distance: 93.8
click at [393, 249] on input "Shopee เป็ดโง่ว (ช่อง[PERSON_NAME])" at bounding box center [335, 247] width 181 height 18
type input "Shopee เป็ดโง่ว"
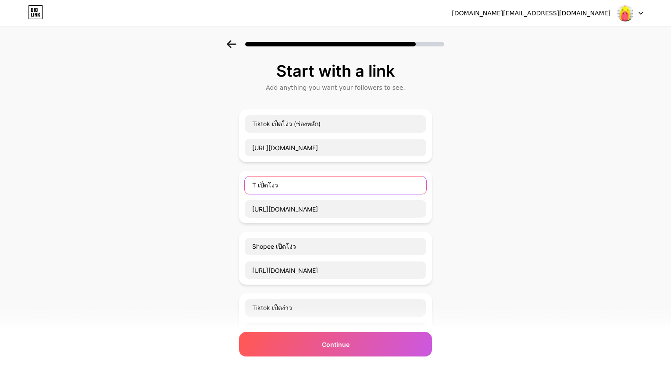
drag, startPoint x: 257, startPoint y: 183, endPoint x: 268, endPoint y: 187, distance: 11.8
click at [259, 183] on input "T เป็ดโง่ว" at bounding box center [335, 186] width 181 height 18
type input "Tiktok เป็ดโง่ว"
click at [509, 281] on div "Start with a link Add anything you want your followers to see. Tiktok เป็ดโง่ว …" at bounding box center [335, 317] width 671 height 554
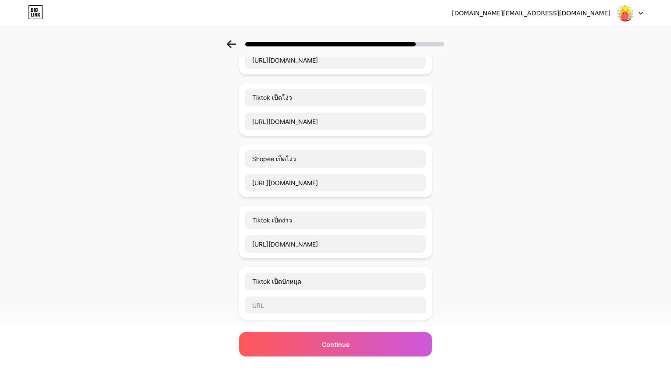
scroll to position [132, 0]
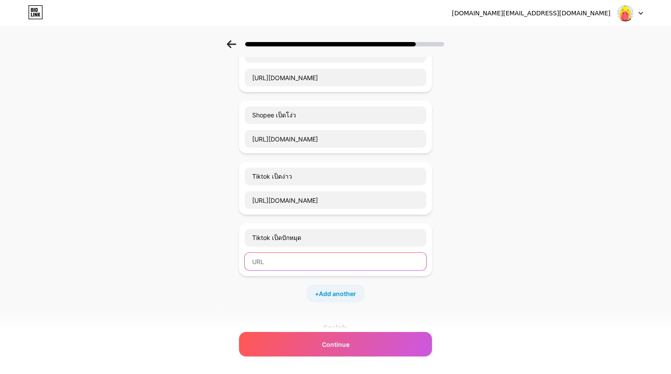
click at [296, 263] on input "text" at bounding box center [335, 262] width 181 height 18
click at [320, 261] on input "text" at bounding box center [335, 262] width 181 height 18
paste input "[URL][DOMAIN_NAME]"
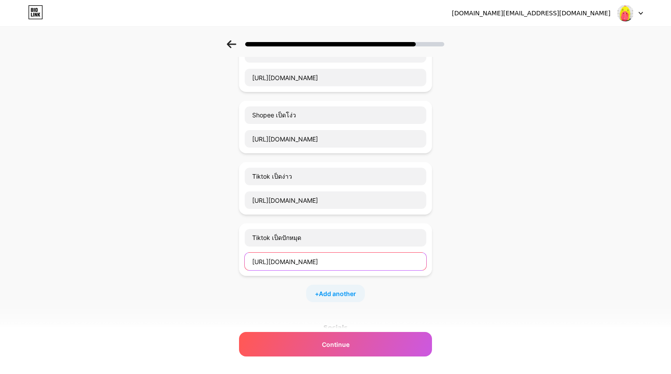
click at [313, 263] on input "[URL][DOMAIN_NAME]" at bounding box center [335, 262] width 181 height 18
drag, startPoint x: 308, startPoint y: 261, endPoint x: 544, endPoint y: 266, distance: 235.5
click at [544, 266] on div "Start with a link Add anything you want your followers to see. Tiktok เป็ดโง่ว …" at bounding box center [335, 186] width 671 height 554
type input "[URL][DOMAIN_NAME]"
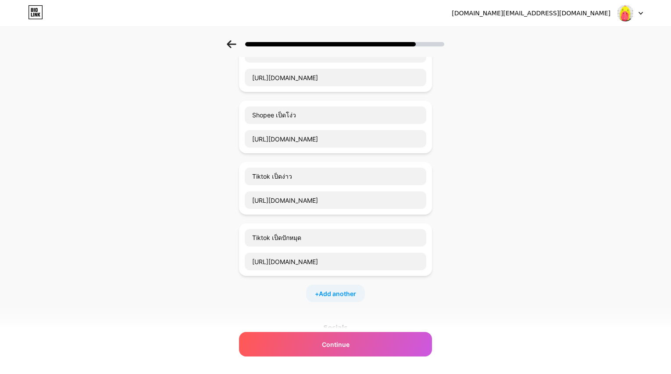
click at [529, 272] on div "Start with a link Add anything you want your followers to see. Tiktok เป็ดโง่ว …" at bounding box center [335, 186] width 671 height 554
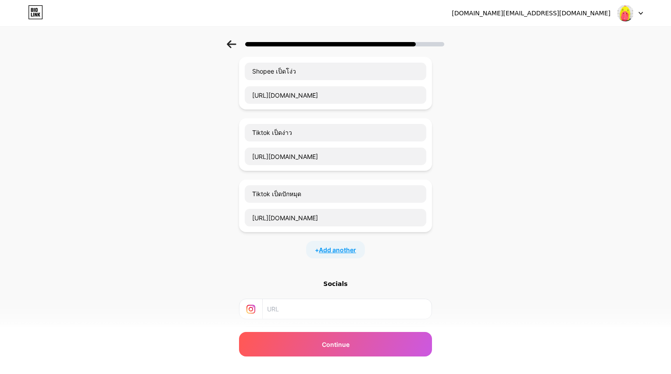
click at [351, 251] on span "Add another" at bounding box center [337, 249] width 37 height 9
click at [294, 254] on input "text" at bounding box center [335, 256] width 181 height 18
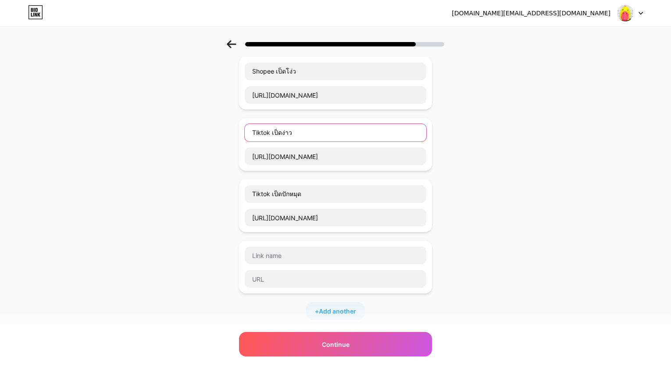
drag, startPoint x: 255, startPoint y: 131, endPoint x: 273, endPoint y: 131, distance: 18.0
click at [273, 131] on input "Tiktok เป็ดง่าว" at bounding box center [335, 133] width 181 height 18
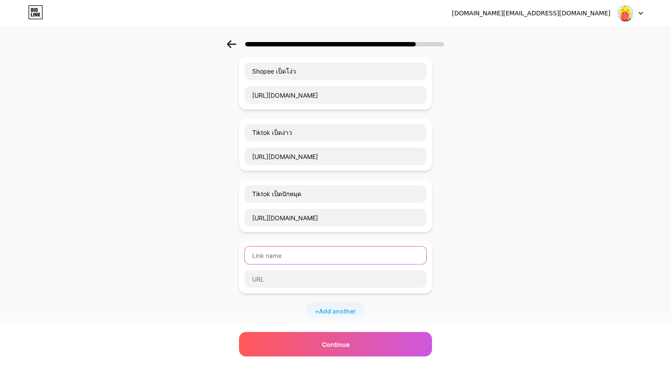
click at [291, 253] on input "text" at bounding box center [335, 256] width 181 height 18
paste input "Tiktok"
type input "Tiktok PINOTCHIO"
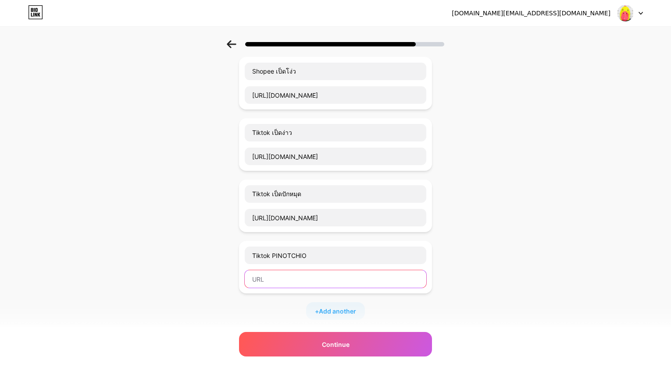
click at [296, 280] on input "text" at bounding box center [335, 279] width 181 height 18
paste input "[URL][DOMAIN_NAME]"
drag, startPoint x: 308, startPoint y: 279, endPoint x: 560, endPoint y: 278, distance: 252.5
click at [560, 278] on div "Start with a link Add anything you want your followers to see. Tiktok เป็ดโง่ว …" at bounding box center [335, 172] width 671 height 615
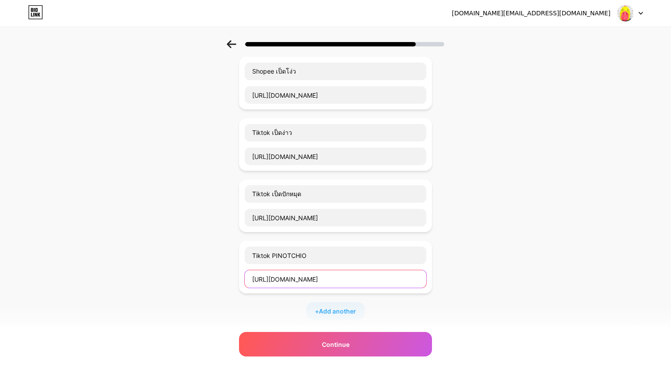
scroll to position [0, 0]
click at [560, 278] on div "Start with a link Add anything you want your followers to see. Tiktok เป็ดโง่ว …" at bounding box center [335, 172] width 671 height 615
click at [391, 276] on input "[URL][DOMAIN_NAME]" at bounding box center [335, 279] width 181 height 18
type input "[URL][DOMAIN_NAME]"
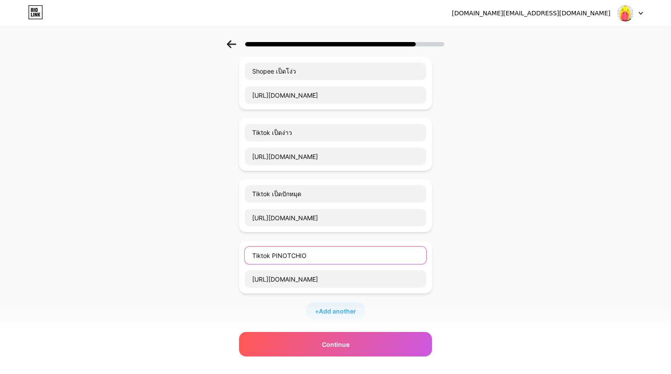
click at [388, 254] on input "Tiktok PINOTCHIO" at bounding box center [335, 256] width 181 height 18
type input "Tiktok PINOTCHIO ([PERSON_NAME]เกม)"
click at [492, 260] on div "Start with a link Add anything you want your followers to see. Tiktok เป็ดโง่ว …" at bounding box center [335, 172] width 671 height 615
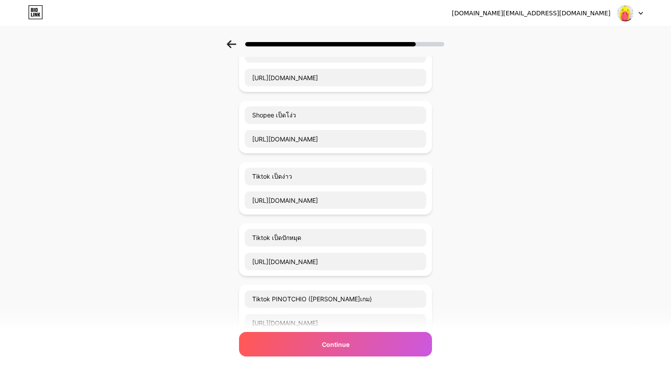
scroll to position [219, 0]
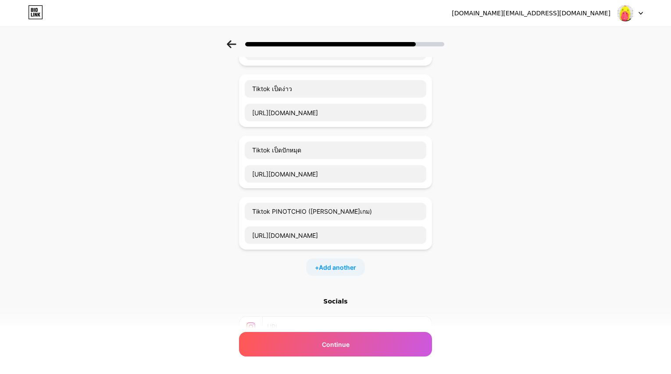
click at [320, 267] on div "+ Add another" at bounding box center [335, 268] width 59 height 18
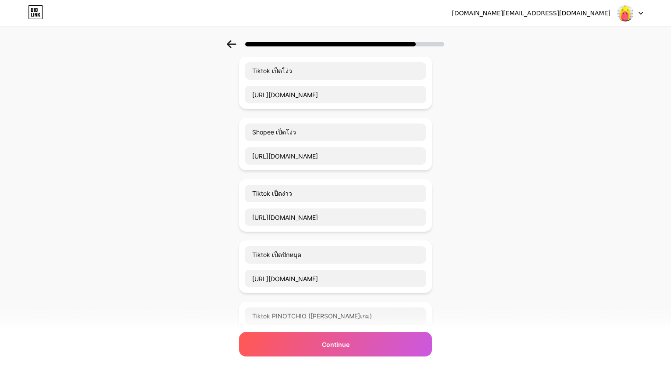
scroll to position [246, 0]
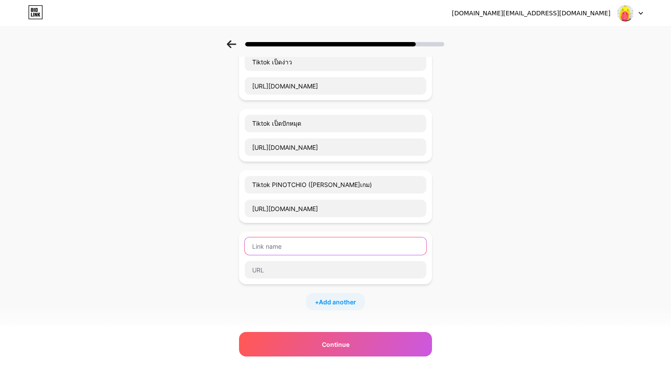
click at [342, 248] on input "text" at bounding box center [335, 247] width 181 height 18
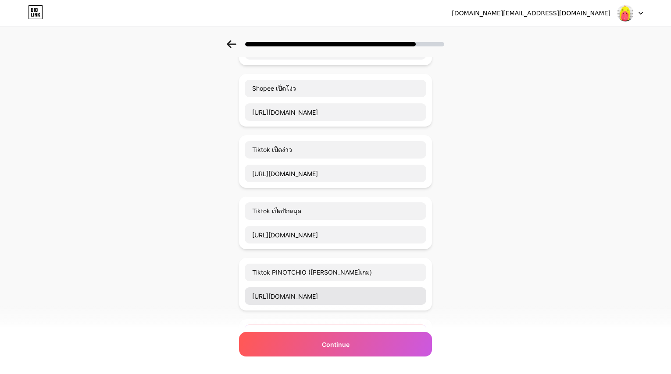
scroll to position [377, 0]
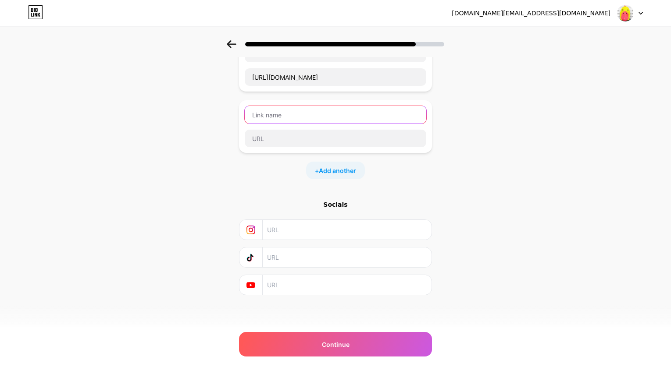
click at [301, 113] on input "text" at bounding box center [335, 115] width 181 height 18
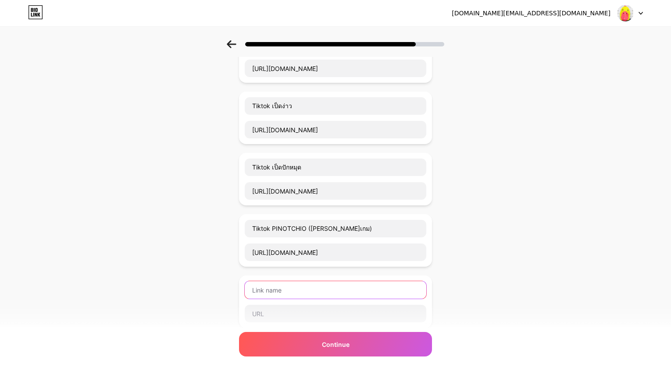
click at [332, 290] on input "text" at bounding box center [335, 290] width 181 height 18
type input "โ"
type input "Facebook PINOTCHIO"
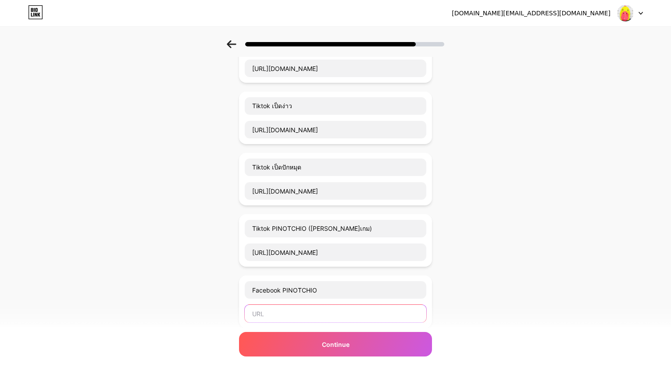
click at [334, 313] on input "text" at bounding box center [335, 314] width 181 height 18
paste input "[URL][DOMAIN_NAME][DOMAIN_NAME]"
click at [503, 277] on div "Start with a link Add anything you want your followers to see. Tiktok เป็ดโง่ว …" at bounding box center [335, 176] width 671 height 676
click at [384, 315] on input "[URL][DOMAIN_NAME][DOMAIN_NAME]" at bounding box center [335, 314] width 181 height 18
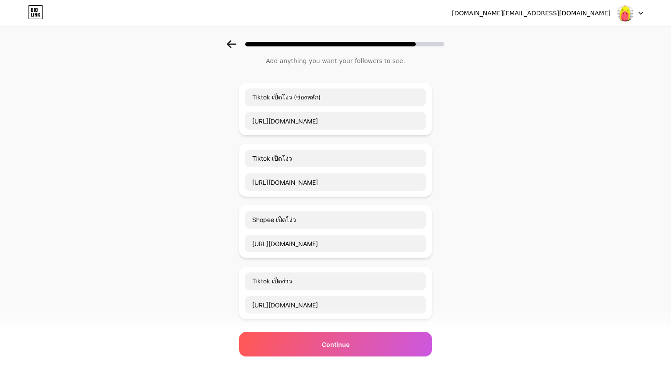
scroll to position [0, 0]
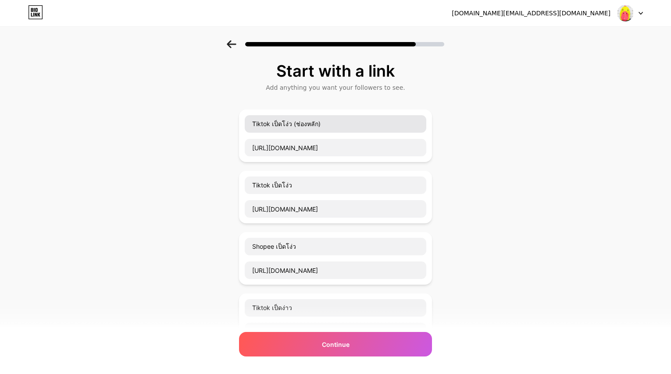
type input "[URL][DOMAIN_NAME][DOMAIN_NAME]"
drag, startPoint x: 259, startPoint y: 123, endPoint x: 273, endPoint y: 124, distance: 13.7
click at [273, 124] on input "Tiktok เป็ดโง่ว (ช่องหลัก)" at bounding box center [335, 124] width 181 height 18
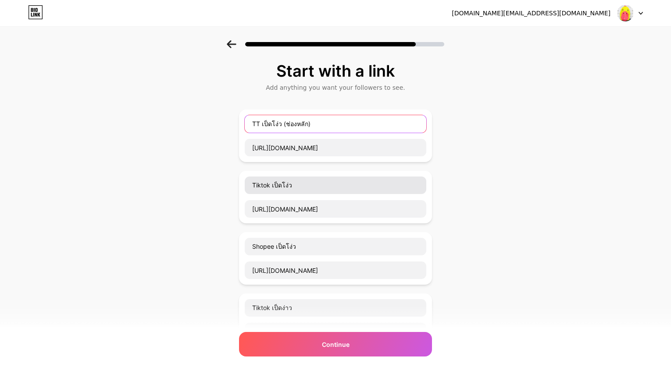
type input "TT เป็ดโง่ว (ช่องหลัก)"
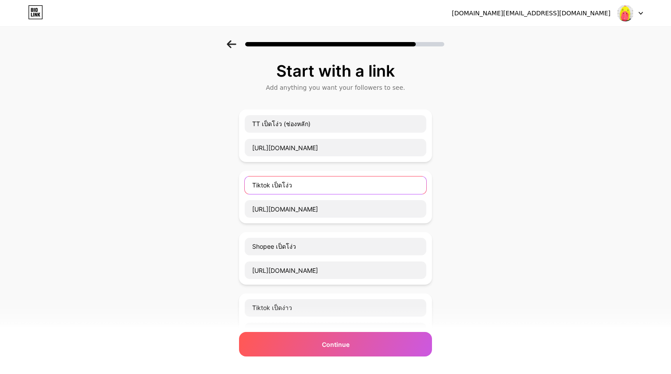
drag, startPoint x: 258, startPoint y: 185, endPoint x: 273, endPoint y: 185, distance: 14.5
click at [273, 185] on input "Tiktok เป็ดโง่ว" at bounding box center [335, 186] width 181 height 18
type input "TT เป็ดโง่ว"
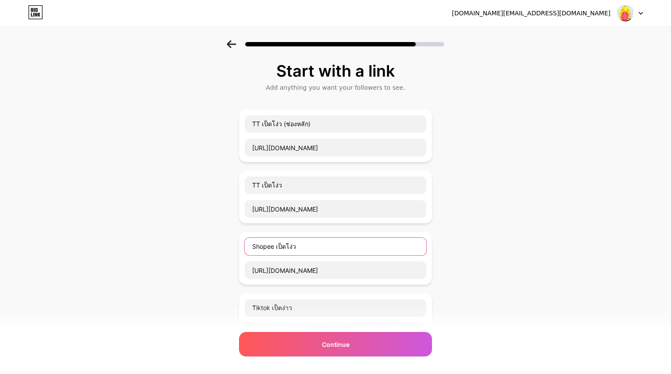
drag, startPoint x: 259, startPoint y: 249, endPoint x: 276, endPoint y: 249, distance: 17.1
click at [276, 249] on input "Shopee เป็ดโง่ว" at bounding box center [335, 247] width 181 height 18
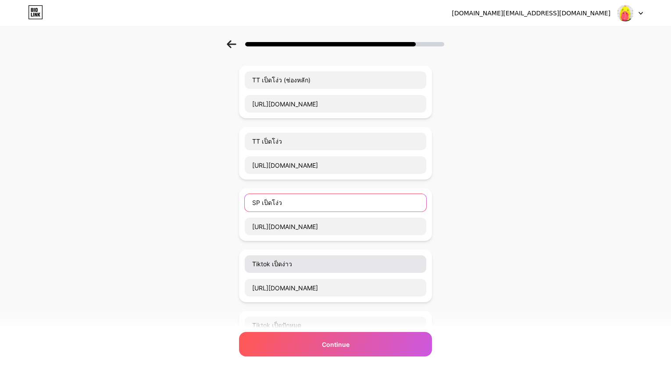
type input "SP เป็ดโง่ว"
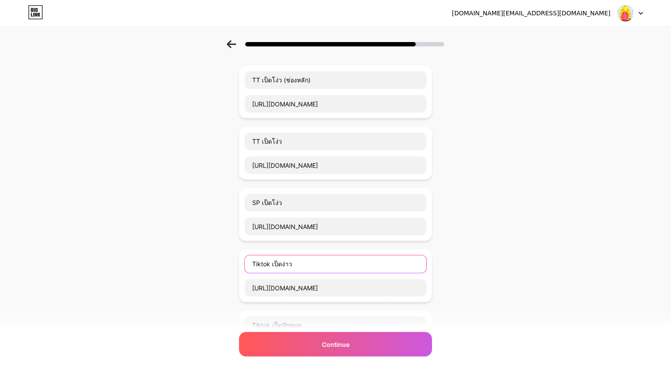
drag, startPoint x: 259, startPoint y: 266, endPoint x: 272, endPoint y: 265, distance: 13.6
click at [272, 265] on input "Tiktok เป็ดง่าว" at bounding box center [335, 265] width 181 height 18
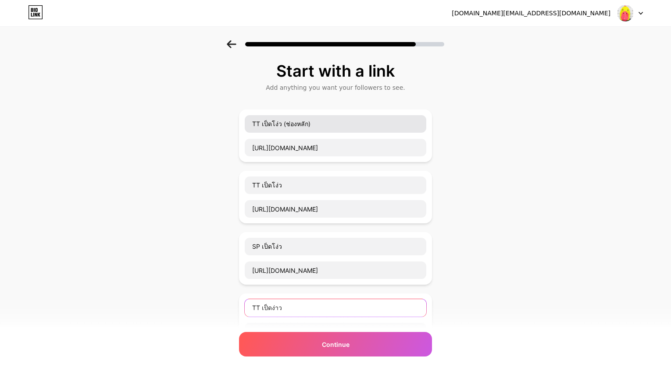
type input "TT เป็ดง่าว"
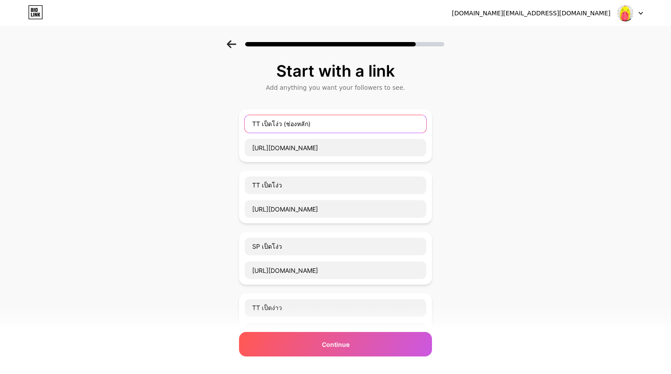
click at [260, 122] on input "TT เป็ดโง่ว (ช่องหลัก)" at bounding box center [335, 124] width 181 height 18
type input "Tiktok เป็ดโง่ว (ช่องหลัก)"
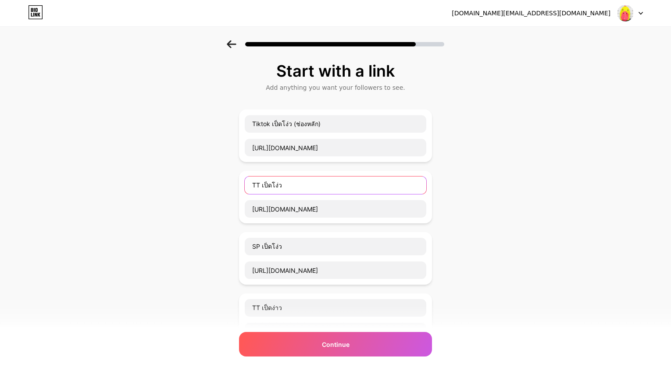
click at [260, 185] on input "TT เป็ดโง่ว" at bounding box center [335, 186] width 181 height 18
click at [263, 186] on input "TT เป็ดโง่ว" at bounding box center [335, 186] width 181 height 18
type input "Tiktok เป็ดโง่ว"
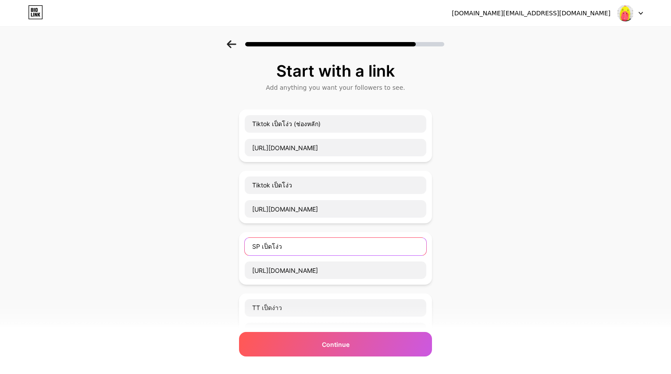
drag, startPoint x: 263, startPoint y: 248, endPoint x: 256, endPoint y: 247, distance: 7.1
click at [256, 247] on input "SP เป็ดโง่ว" at bounding box center [335, 247] width 181 height 18
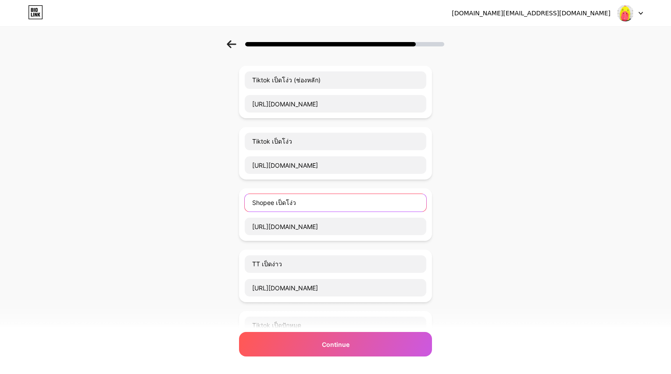
type input "Shopee เป็ดโง่ว"
click at [519, 234] on div "Start with a link Add anything you want your followers to see. Tiktok เป็ดโง่ว …" at bounding box center [335, 334] width 671 height 676
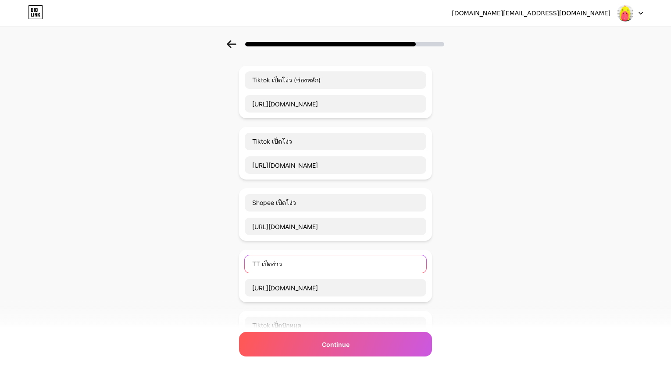
click at [260, 263] on input "TT เป็ดง่าว" at bounding box center [335, 265] width 181 height 18
type input "Tiktok เป็ดง่าว"
click at [542, 262] on div "Start with a link Add anything you want your followers to see. Tiktok เป็ดโง่ว …" at bounding box center [335, 334] width 671 height 676
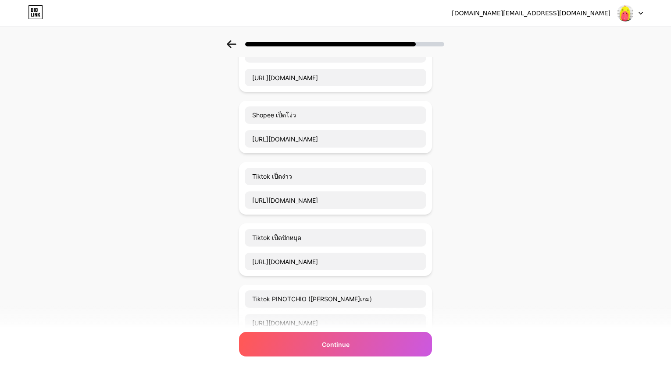
scroll to position [88, 0]
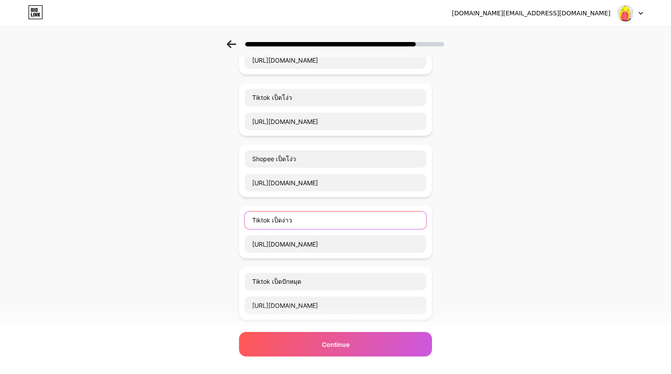
click at [277, 224] on input "Tiktok เป็ดง่าว" at bounding box center [335, 221] width 181 height 18
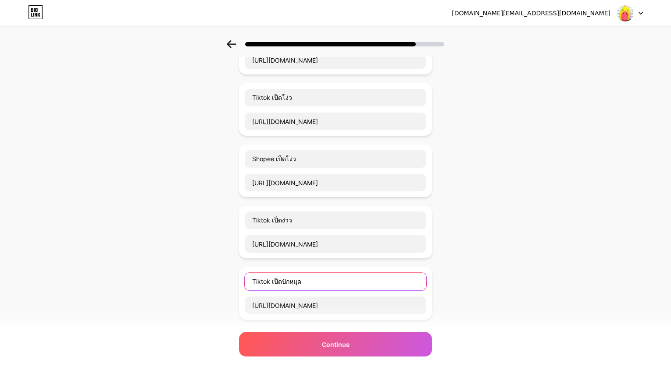
click at [309, 286] on input "Tiktok เป็ดปักหมุด" at bounding box center [335, 282] width 181 height 18
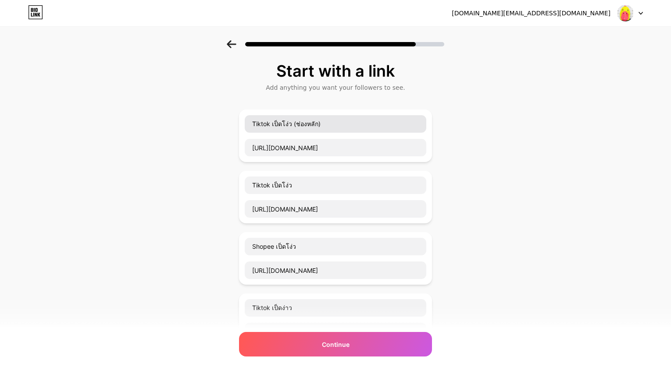
type input "Tiktok เป็ดปักหมุด (ช่องขายของ)"
click at [320, 126] on input "Tiktok เป็ดโง่ว (ช่องหลัก)" at bounding box center [335, 124] width 181 height 18
click at [321, 124] on input "Tiktok เป็ดโง่ว (ช่องหลัก ขายของ+เฮฮา+ให้ความรู้บ้าง)" at bounding box center [335, 124] width 181 height 18
type input "Tiktok เป็ดโง่ว (ช่องหลัก ขายของ+เฮฮา+ให้ความรู้บ้าง)"
click at [517, 163] on div "Start with a link Add anything you want your followers to see. Tiktok เป็ดโง่ว …" at bounding box center [335, 378] width 671 height 676
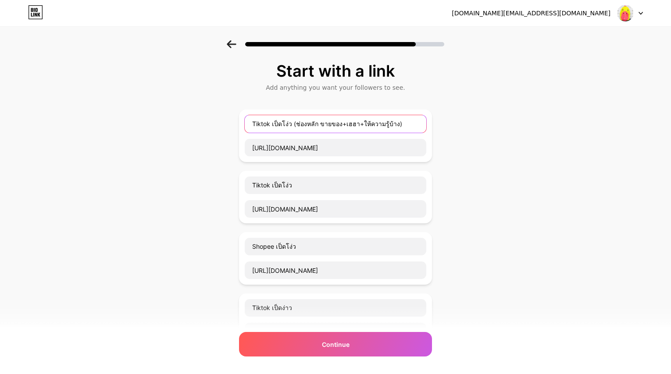
click at [394, 124] on input "Tiktok เป็ดโง่ว (ช่องหลัก ขายของ+เฮฮา+ให้ความรู้บ้าง)" at bounding box center [335, 124] width 181 height 18
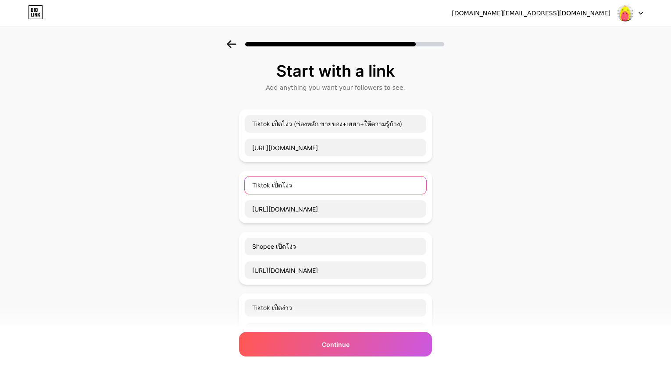
drag, startPoint x: 272, startPoint y: 187, endPoint x: 247, endPoint y: 187, distance: 25.0
click at [247, 187] on div "Tiktok เป็ดโง่ว [URL][DOMAIN_NAME]" at bounding box center [335, 197] width 193 height 53
type input "Facebook เป็ดโง่ว"
click at [484, 204] on div "Start with a link Add anything you want your followers to see. Tiktok เป็ดโง่ว …" at bounding box center [335, 378] width 671 height 676
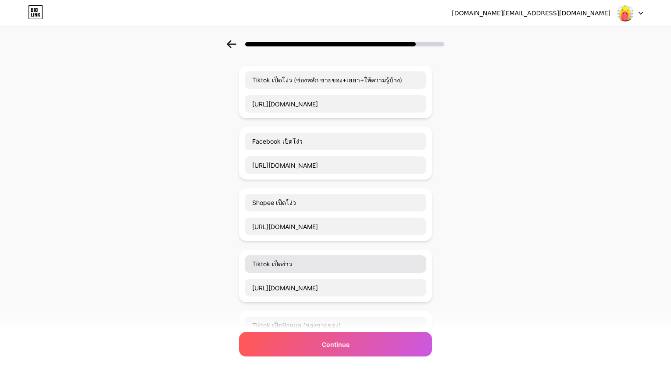
scroll to position [88, 0]
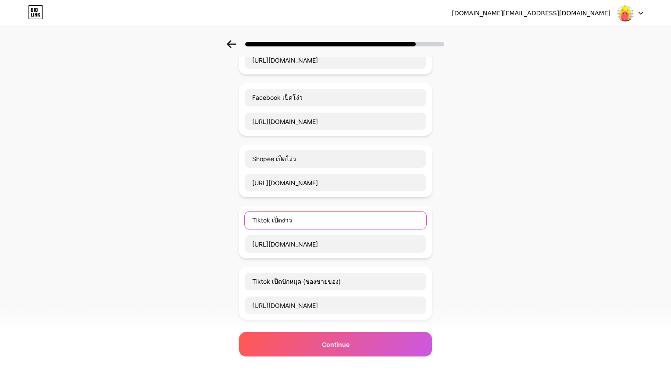
click at [318, 221] on input "Tiktok เป็ดง่าว" at bounding box center [335, 221] width 181 height 18
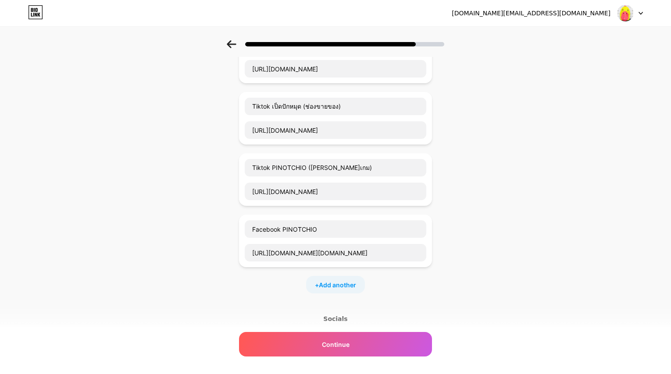
scroll to position [377, 0]
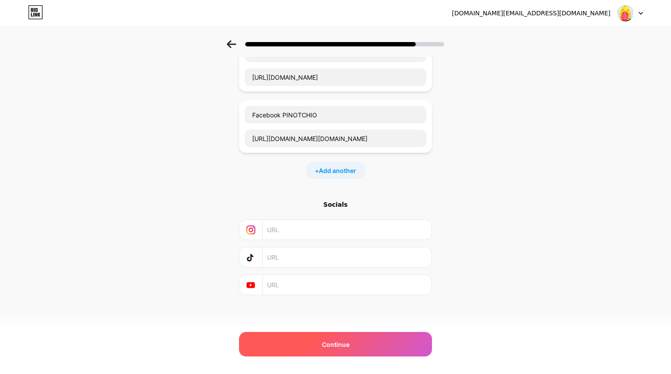
type input "Tiktok เป็ดง่าว (ช่อง[PERSON_NAME])"
click at [320, 344] on div "Continue" at bounding box center [335, 344] width 193 height 25
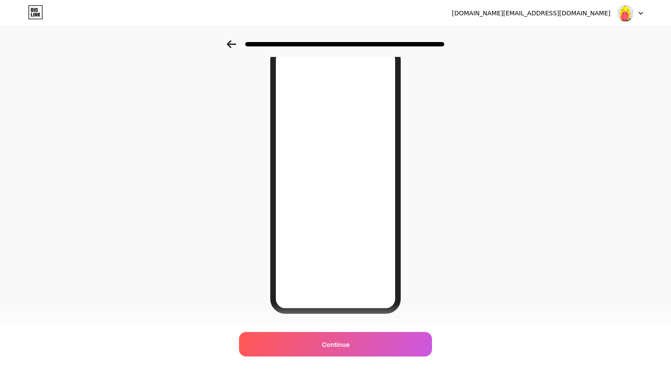
scroll to position [66, 0]
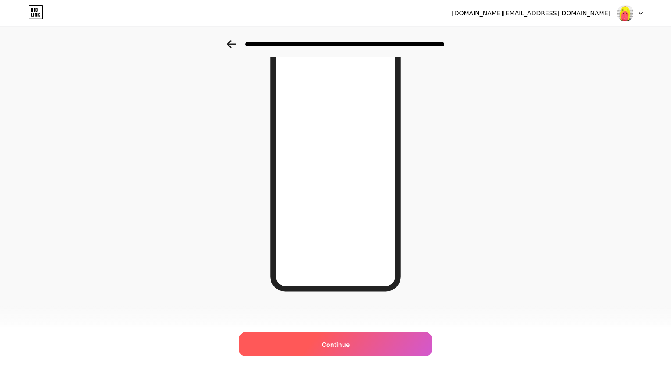
click at [375, 350] on div "Continue" at bounding box center [335, 344] width 193 height 25
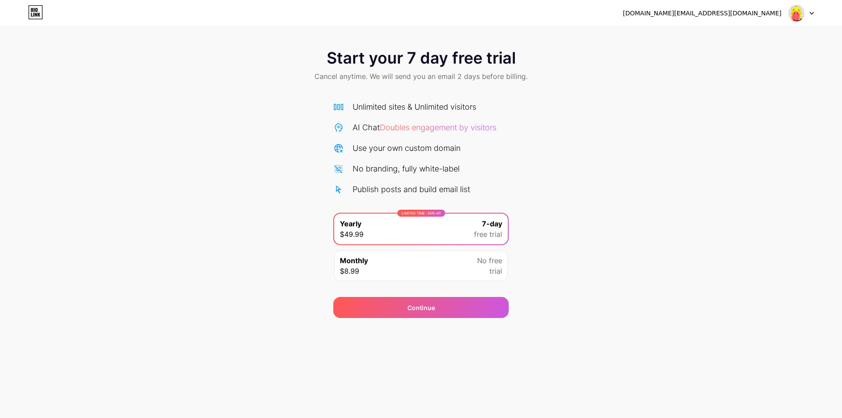
click at [677, 15] on div at bounding box center [800, 13] width 25 height 16
click at [34, 14] on icon at bounding box center [33, 15] width 1 height 4
click at [813, 16] on div at bounding box center [800, 13] width 25 height 16
click at [495, 341] on div "[DOMAIN_NAME][EMAIL_ADDRESS][DOMAIN_NAME] Logout Link Copied Start your 7 day f…" at bounding box center [421, 209] width 842 height 418
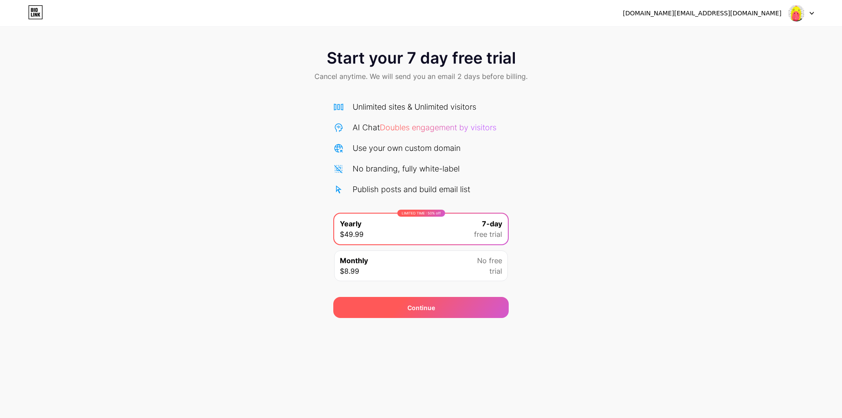
click at [448, 310] on div "Continue" at bounding box center [420, 307] width 175 height 21
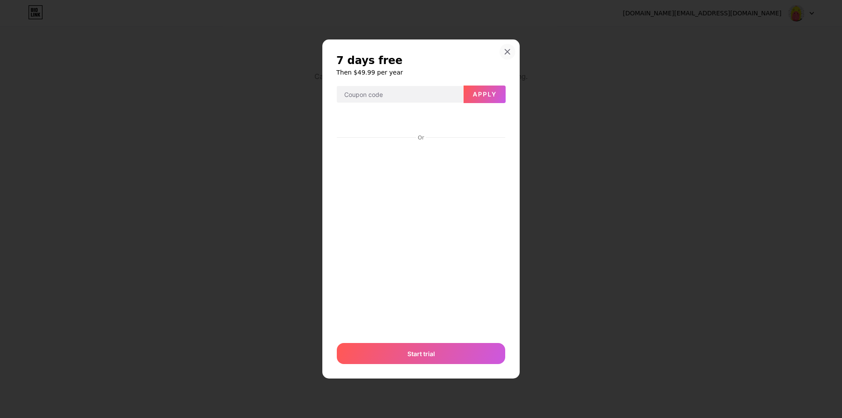
click at [508, 53] on icon at bounding box center [507, 51] width 7 height 7
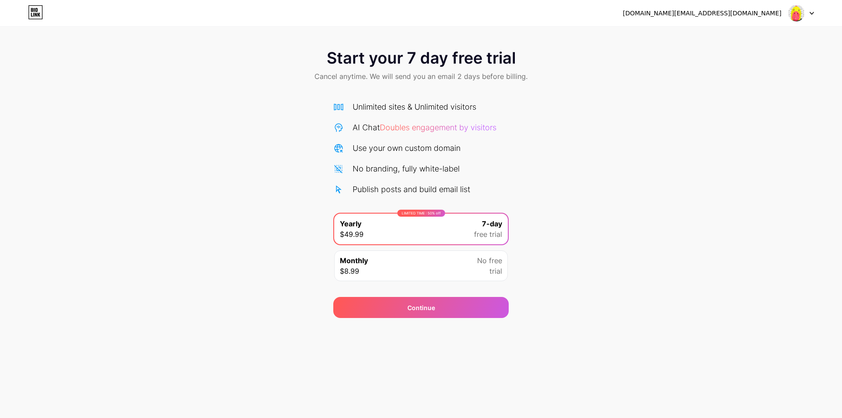
click at [814, 12] on div "[DOMAIN_NAME][EMAIL_ADDRESS][DOMAIN_NAME] Logout" at bounding box center [421, 13] width 842 height 16
click at [812, 13] on icon at bounding box center [812, 13] width 4 height 2
click at [752, 38] on li "Logout" at bounding box center [758, 36] width 109 height 24
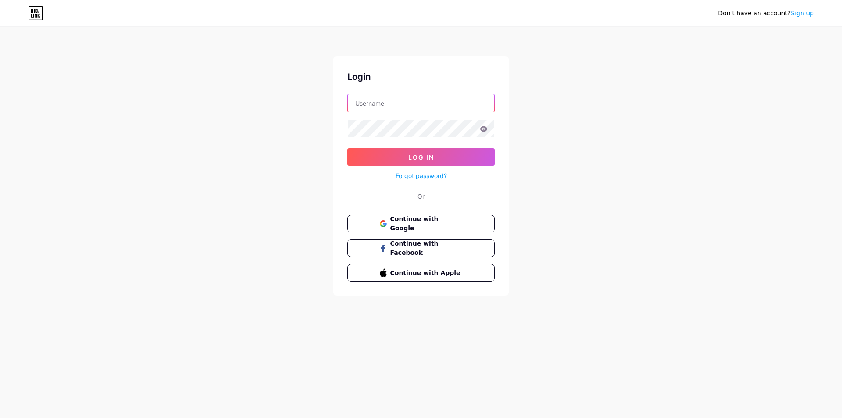
type input "[DOMAIN_NAME][EMAIL_ADDRESS][DOMAIN_NAME]"
